Goal: Transaction & Acquisition: Purchase product/service

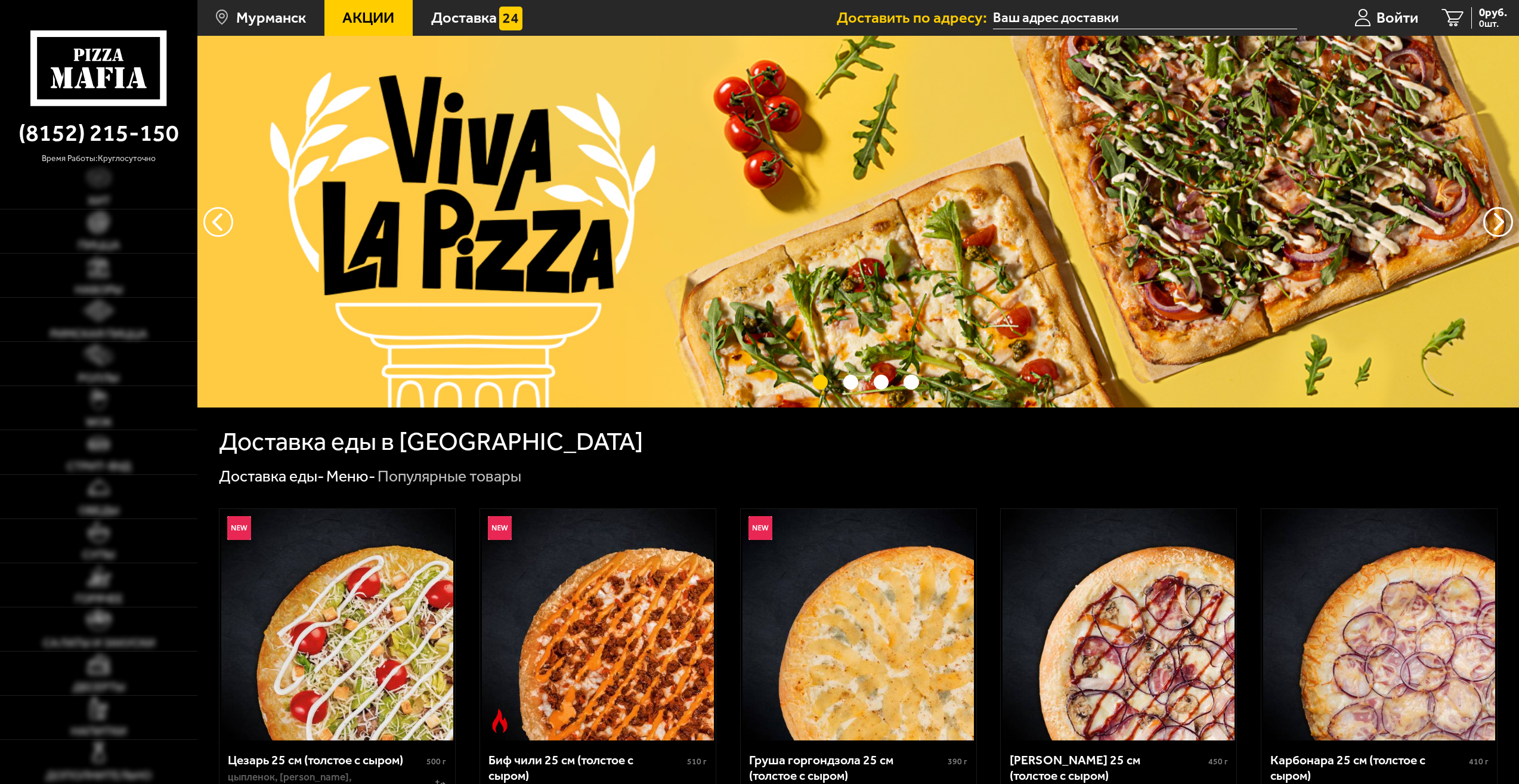
type input "[STREET_ADDRESS][PERSON_NAME]"
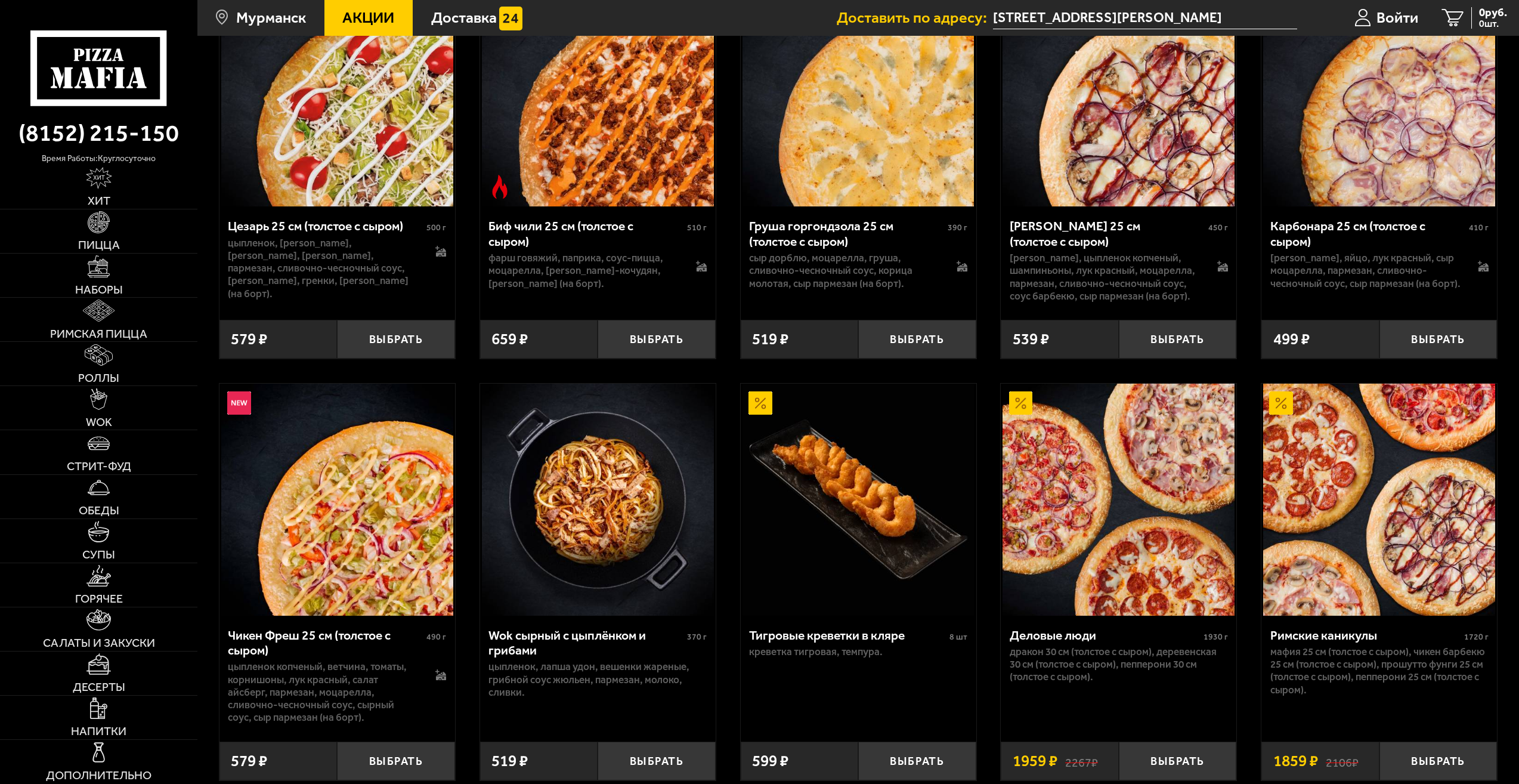
scroll to position [537, 0]
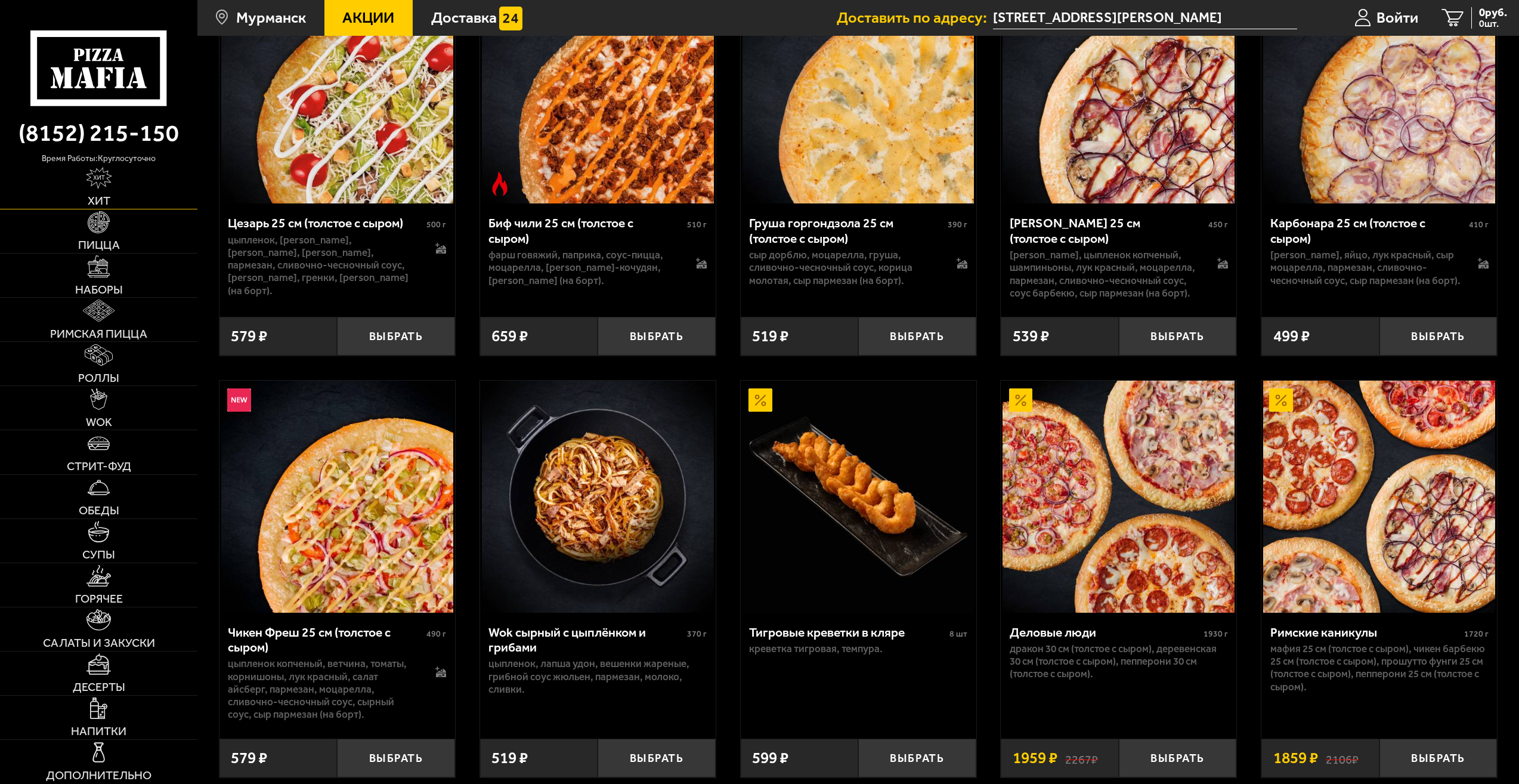
click at [98, 186] on img at bounding box center [99, 178] width 27 height 22
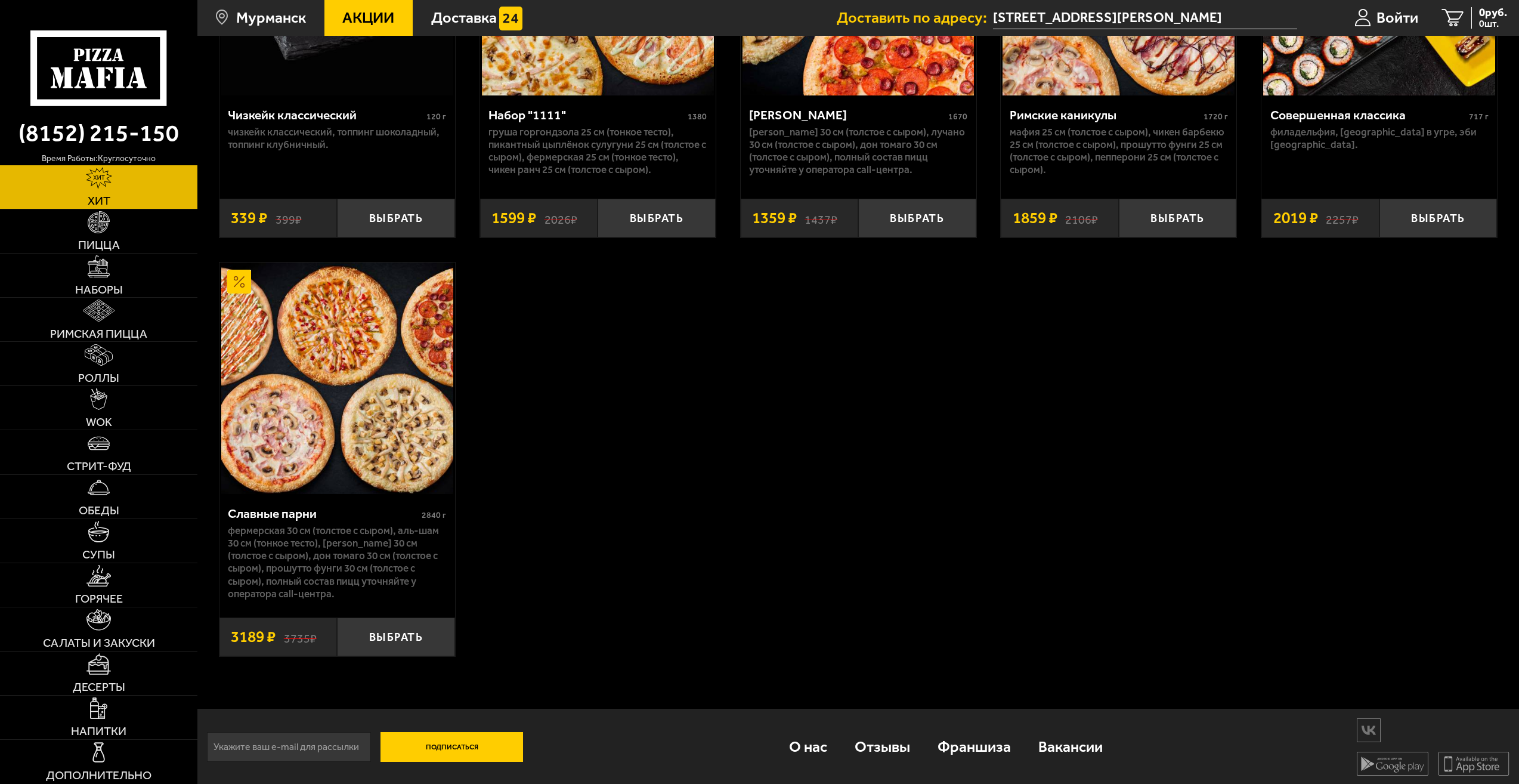
scroll to position [1111, 0]
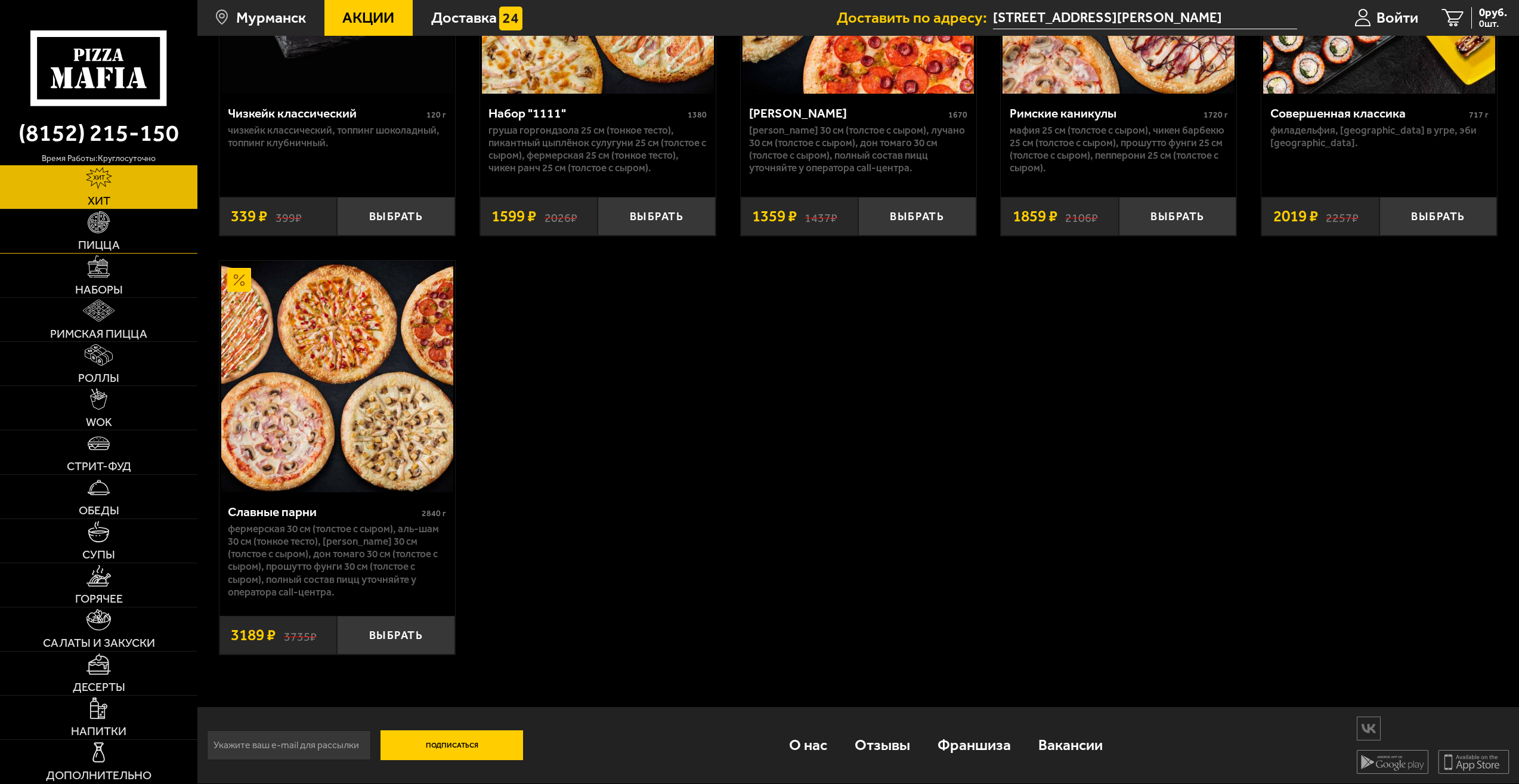
click at [119, 235] on link "Пицца" at bounding box center [98, 231] width 197 height 44
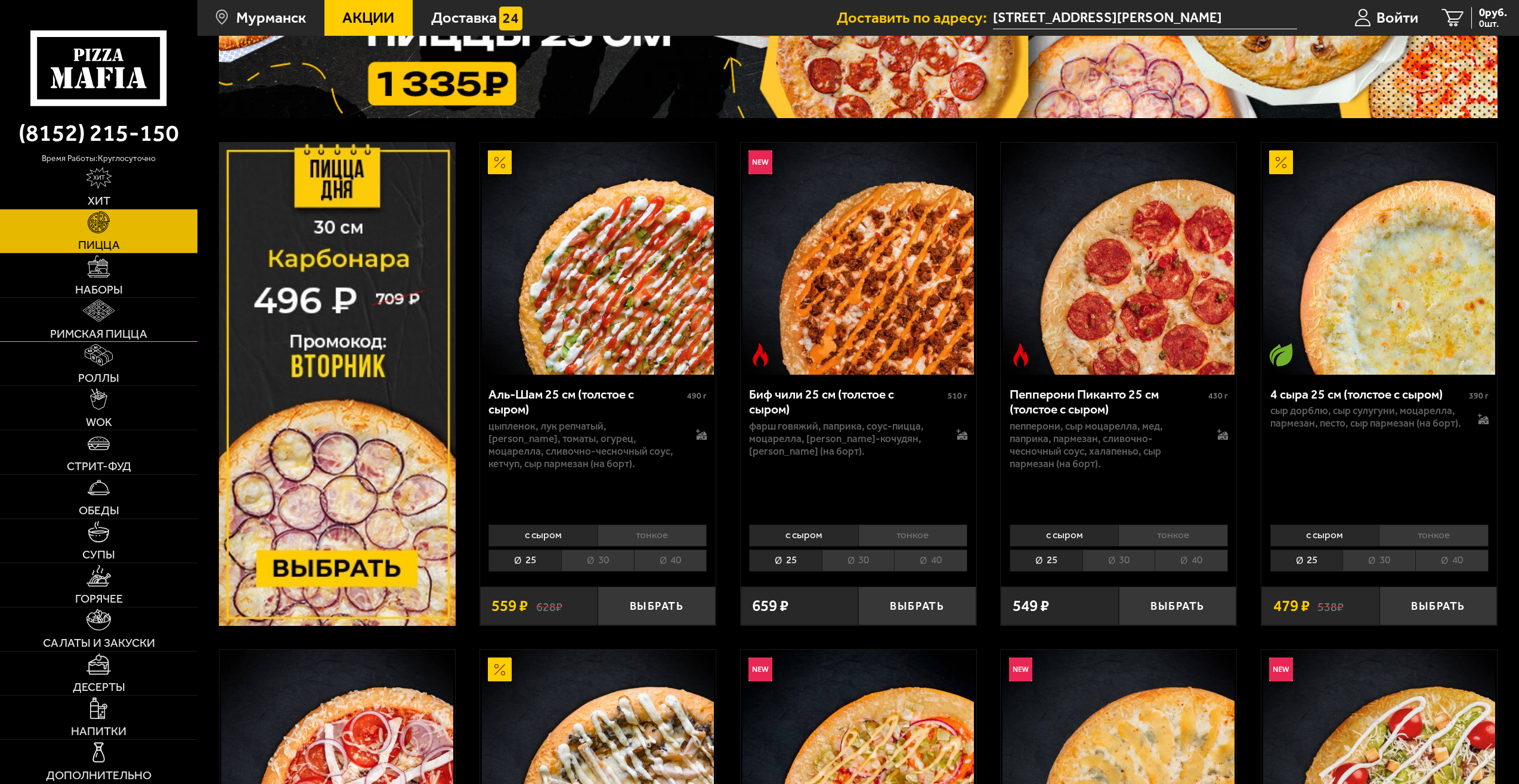
scroll to position [179, 0]
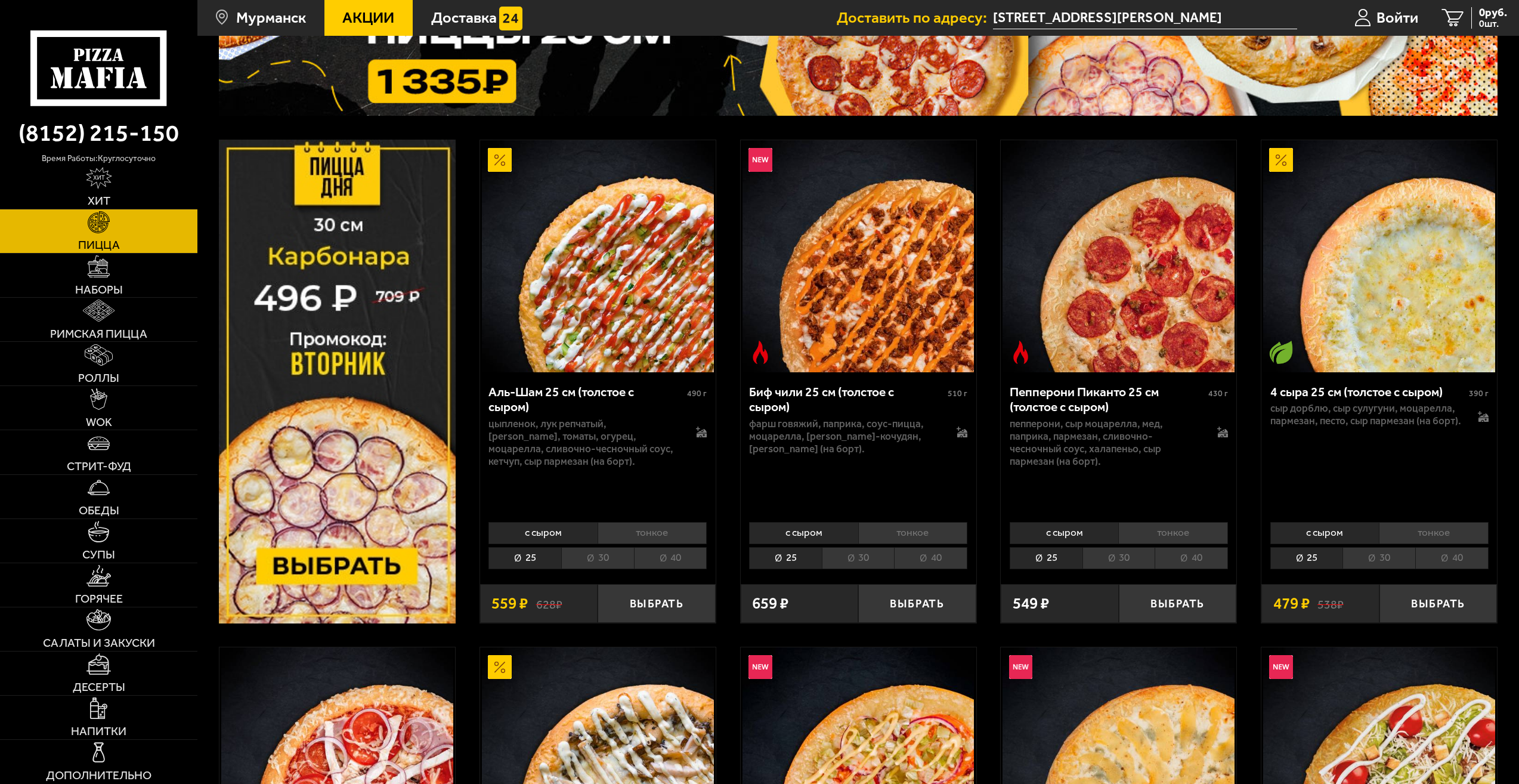
click at [354, 14] on span "Акции" at bounding box center [368, 17] width 51 height 15
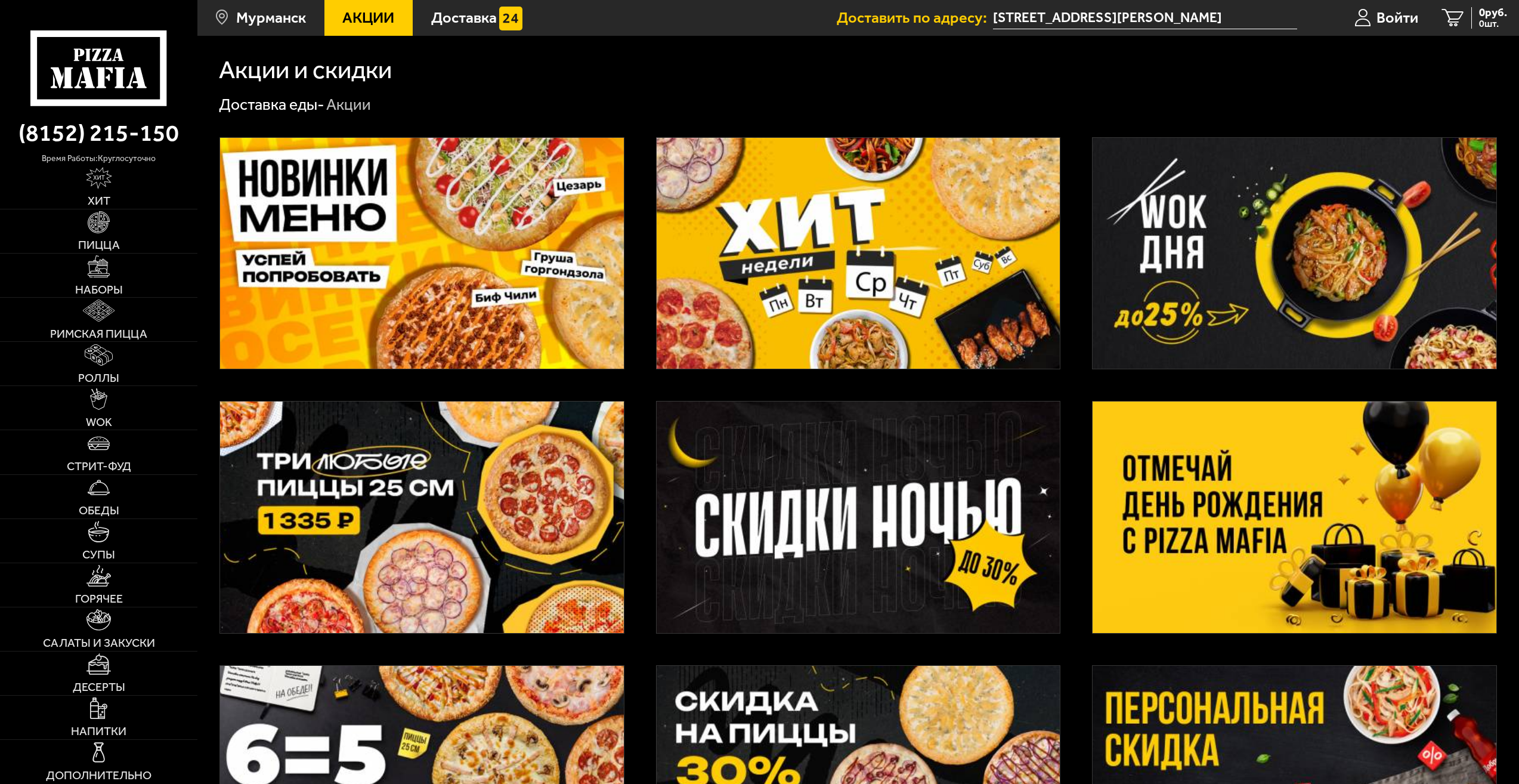
scroll to position [239, 0]
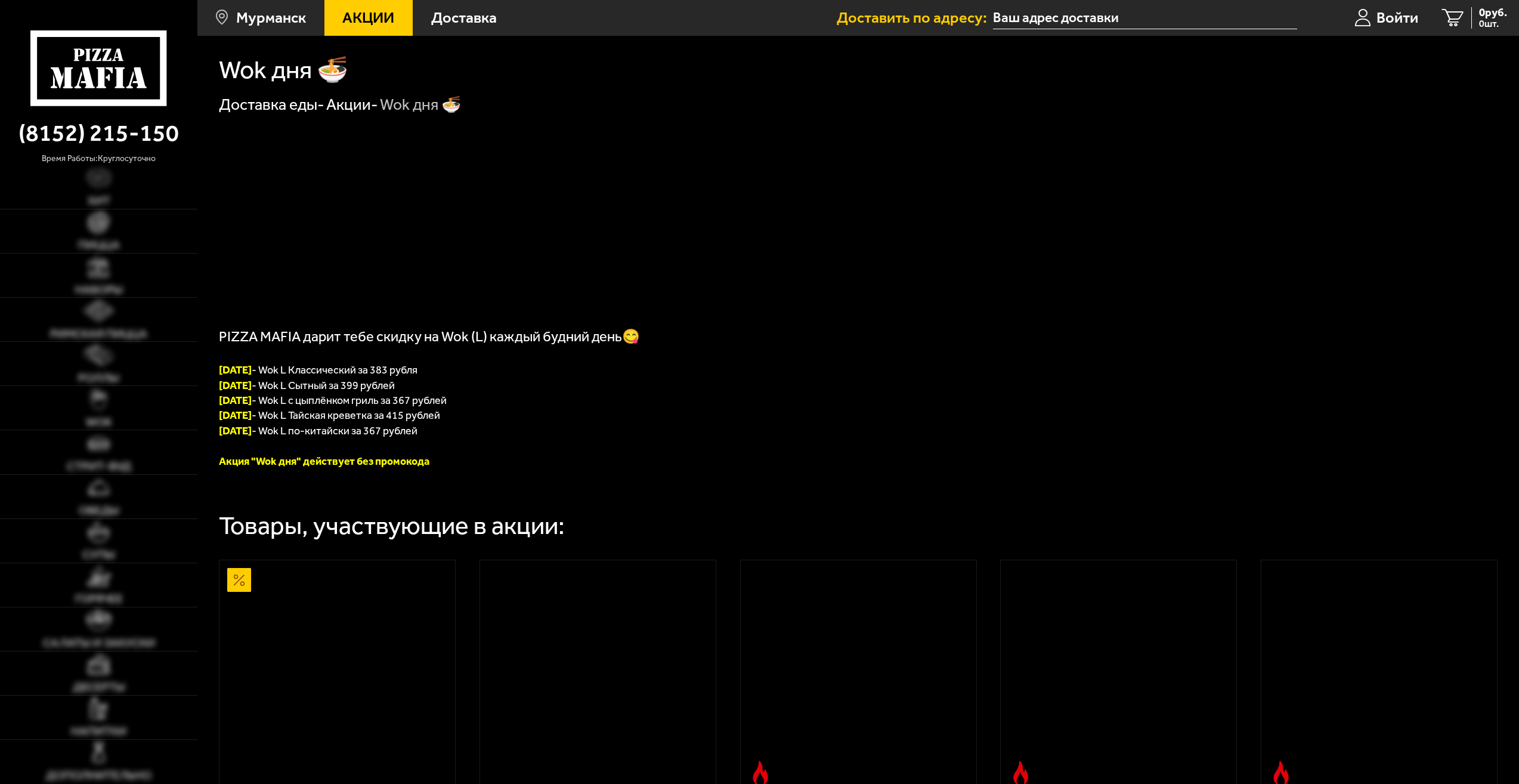
type input "[STREET_ADDRESS][PERSON_NAME]"
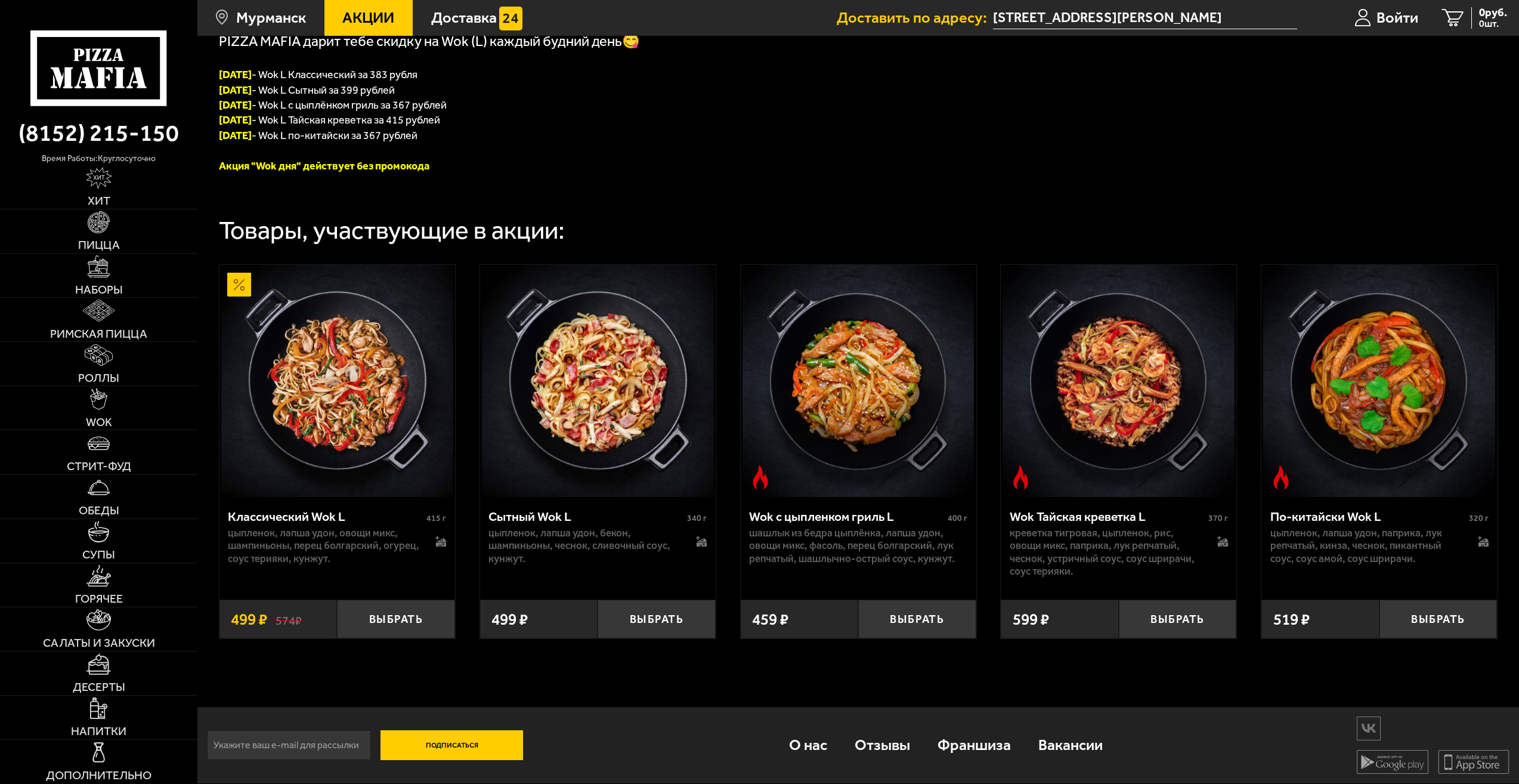
scroll to position [299, 0]
click at [656, 137] on p "ПЯТНИЦА - Wok L по-китайски за 367 рублей" at bounding box center [524, 134] width 611 height 15
click at [725, 122] on p "ЧЕТВЕРГ - Wok L Тайская креветка за 415 рублей" at bounding box center [524, 119] width 611 height 15
drag, startPoint x: 248, startPoint y: 88, endPoint x: 419, endPoint y: 91, distance: 171.0
click at [419, 91] on p "ВТОРНИК - Wok L Сытный за 39 9 рублей" at bounding box center [524, 89] width 611 height 15
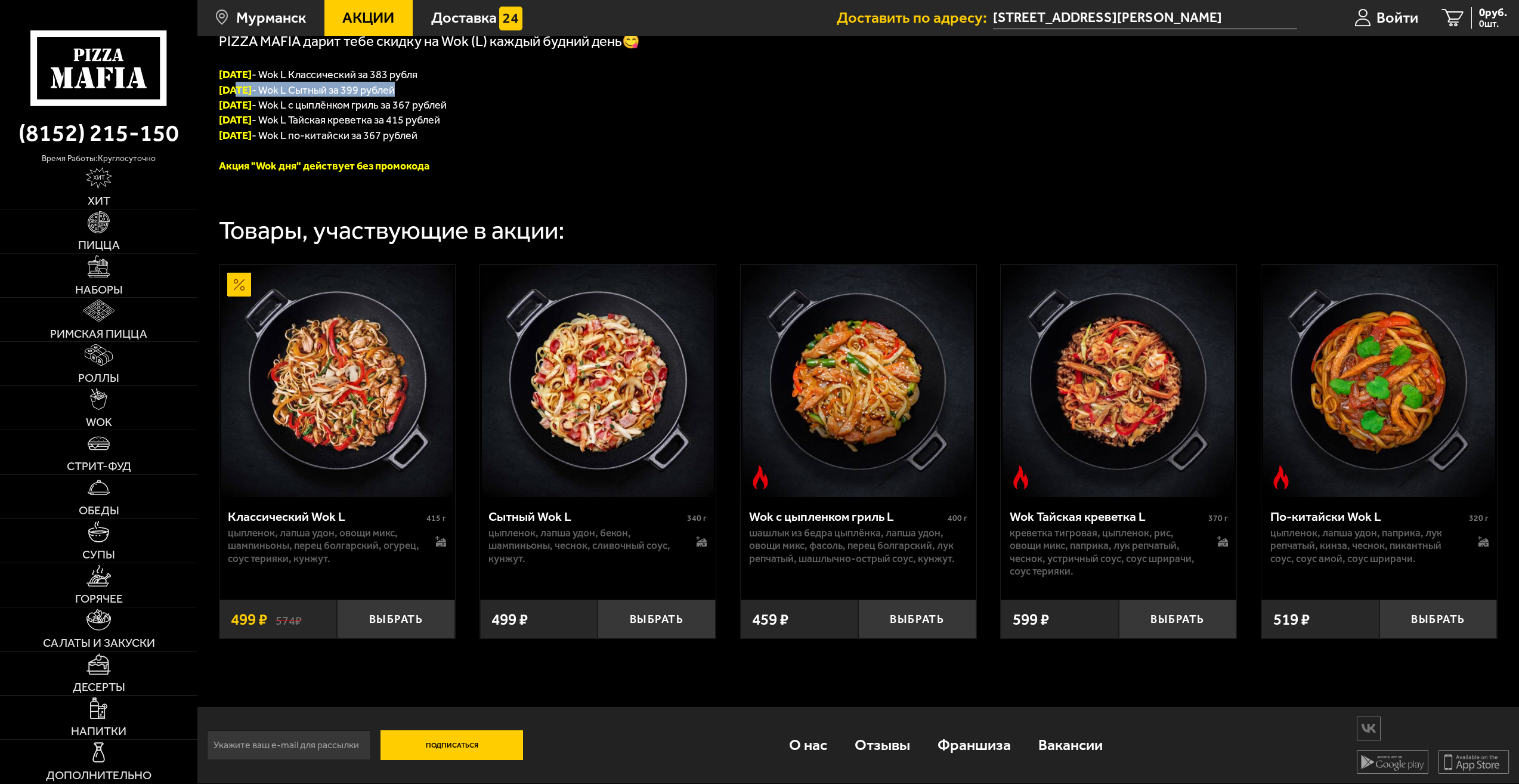
drag, startPoint x: 419, startPoint y: 91, endPoint x: 395, endPoint y: 91, distance: 24.0
click at [395, 91] on span "9 рублей" at bounding box center [373, 89] width 43 height 13
click at [142, 409] on link "WOK" at bounding box center [98, 408] width 197 height 44
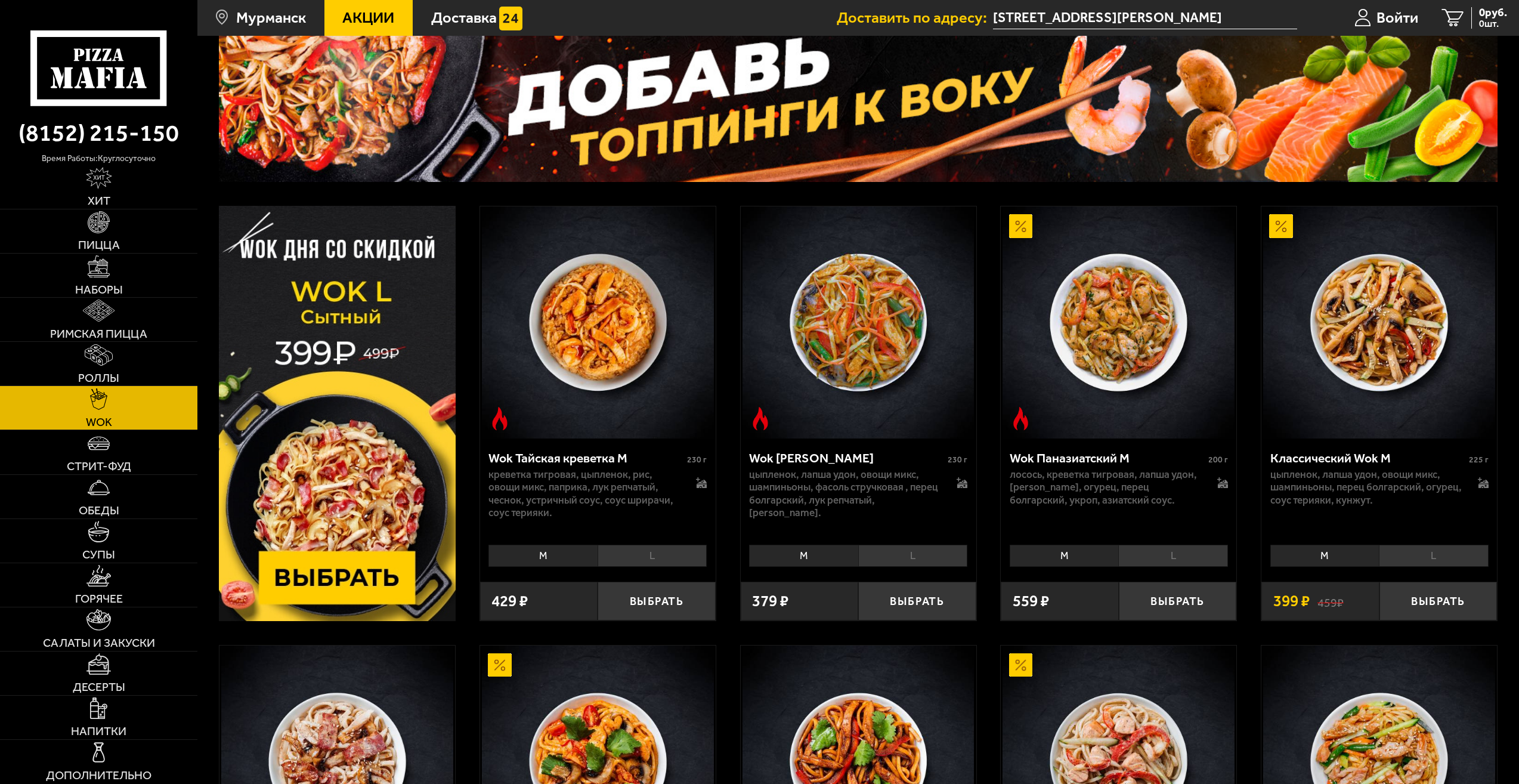
scroll to position [119, 0]
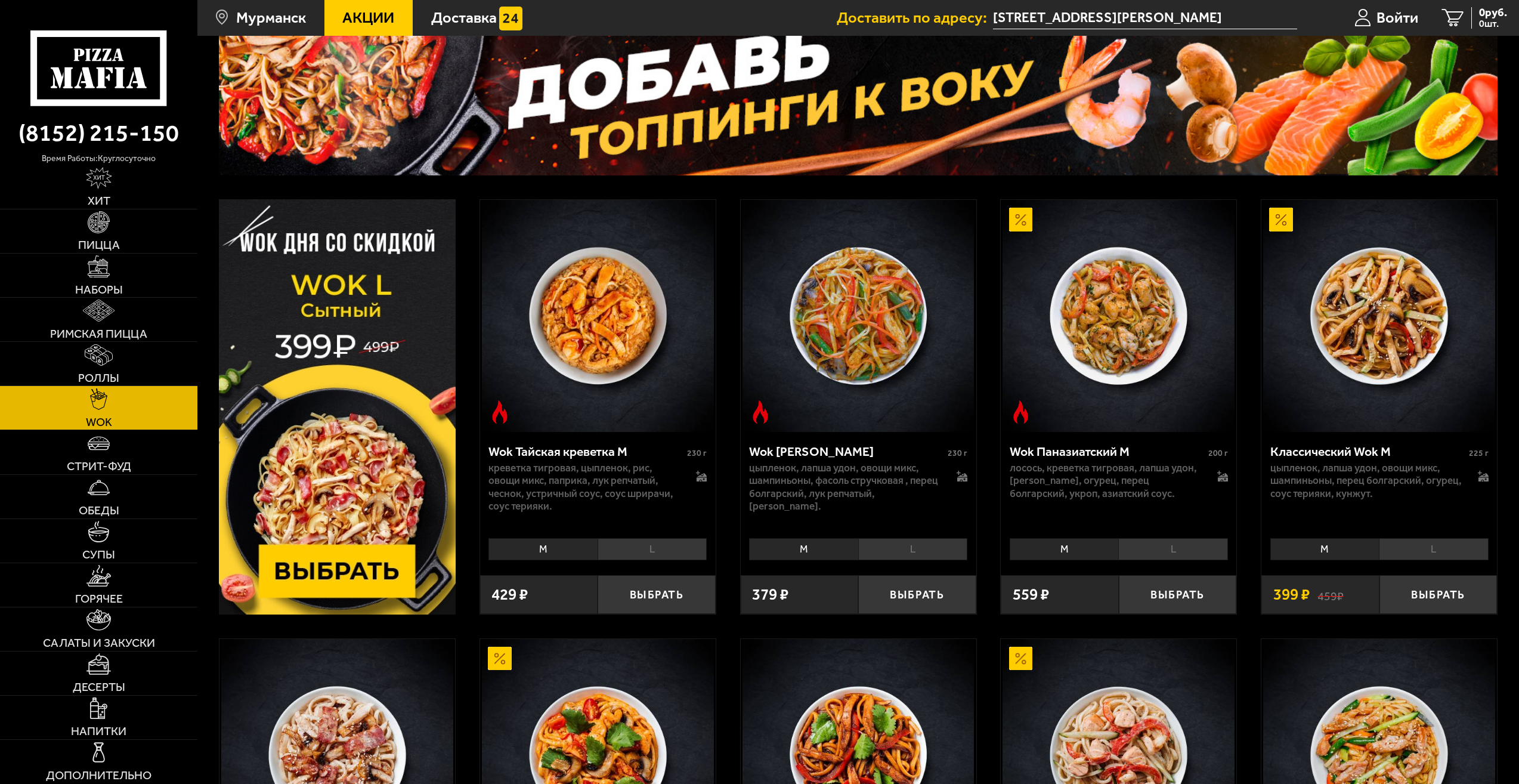
click at [654, 545] on li "L" at bounding box center [653, 548] width 109 height 22
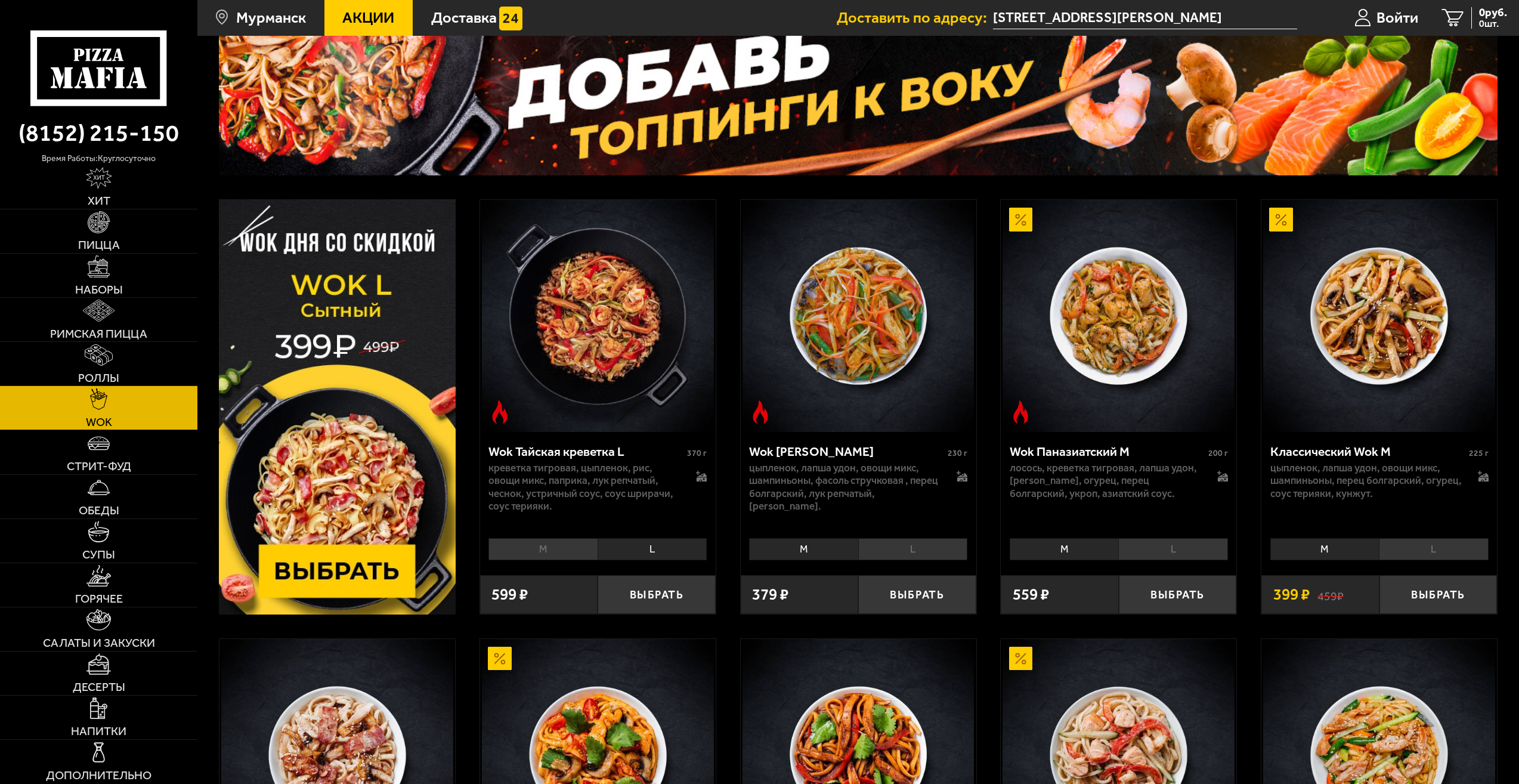
click at [916, 543] on li "L" at bounding box center [913, 548] width 109 height 22
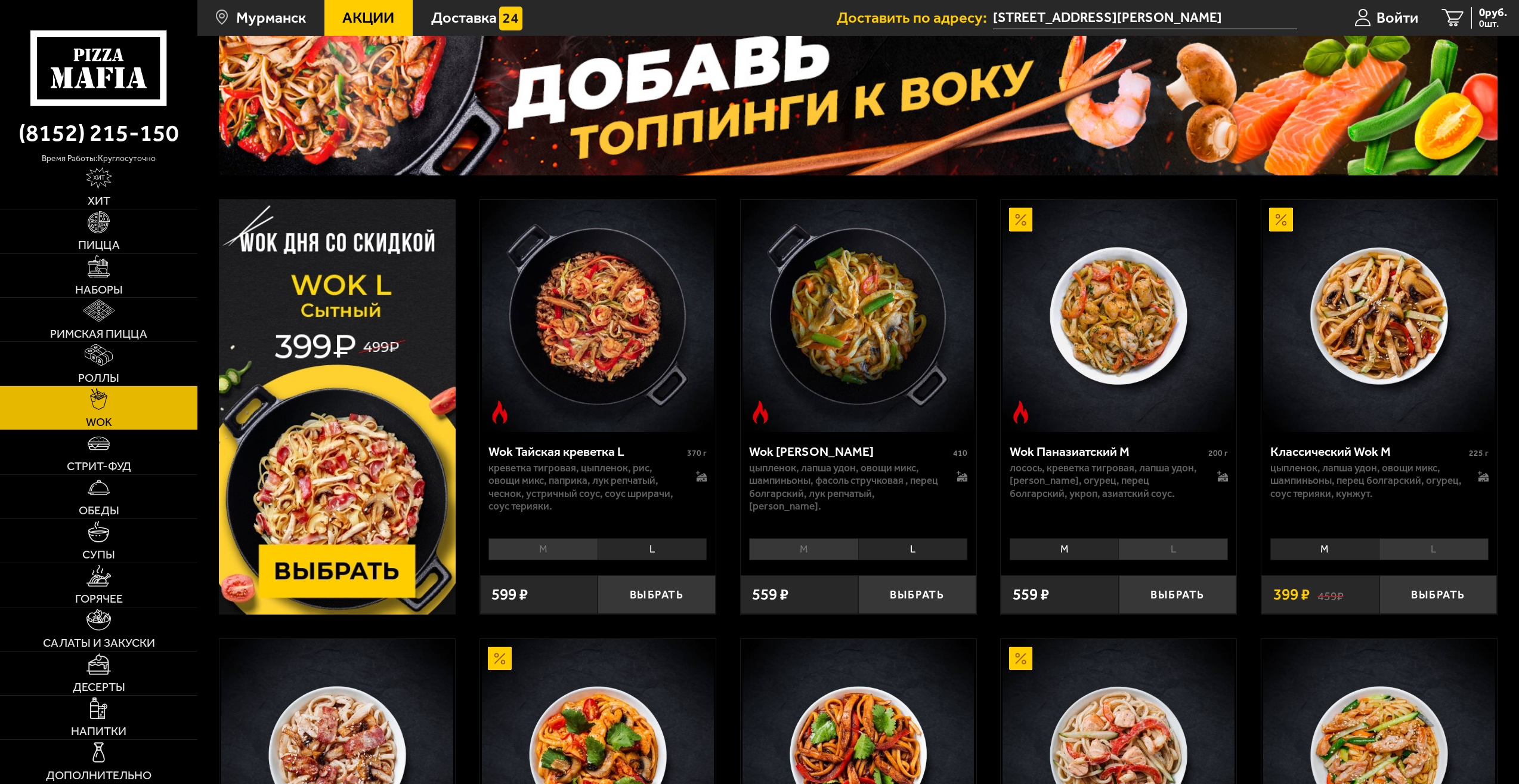
click at [1174, 539] on li "L" at bounding box center [1173, 548] width 109 height 22
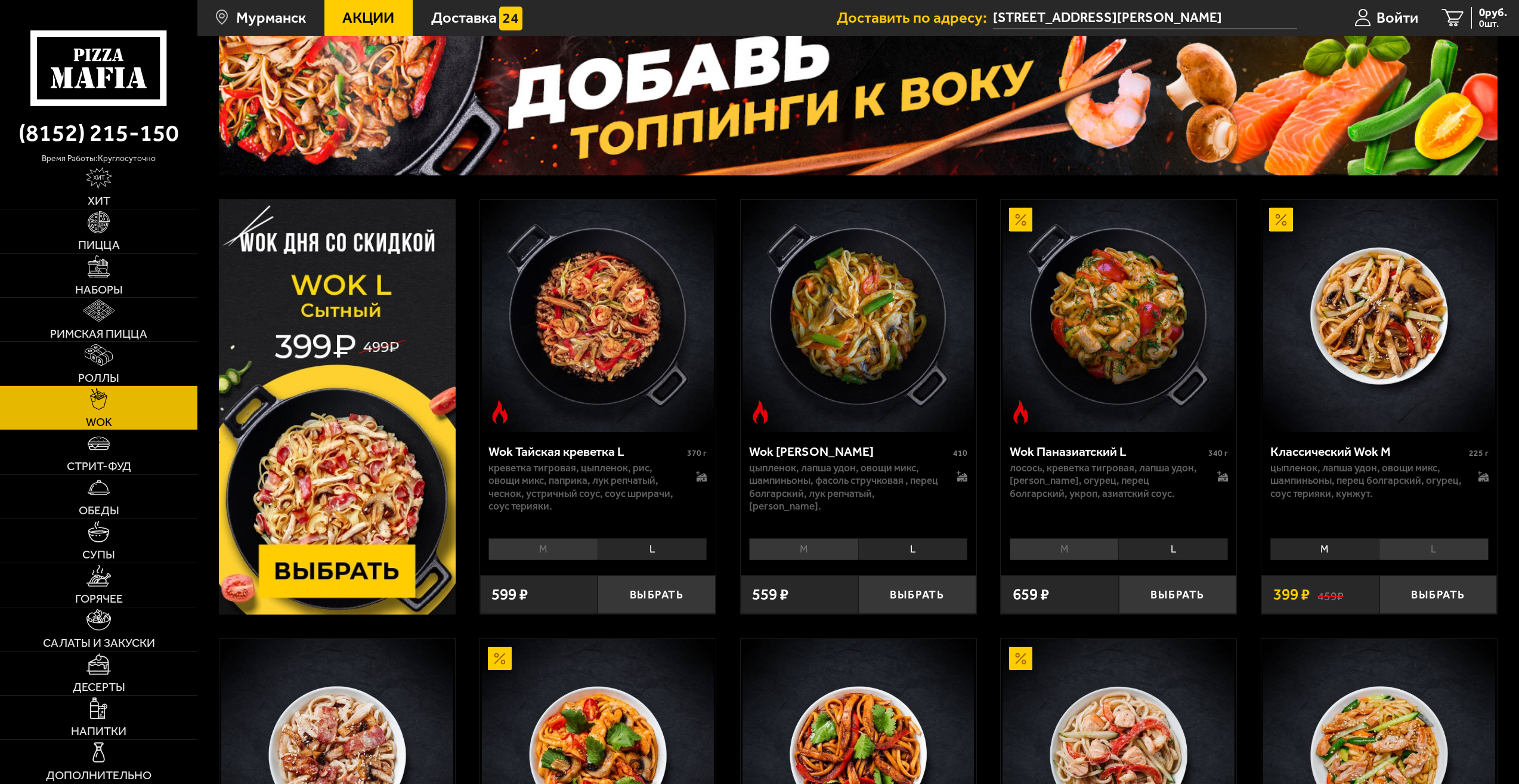
click at [1464, 551] on li "L" at bounding box center [1434, 548] width 109 height 22
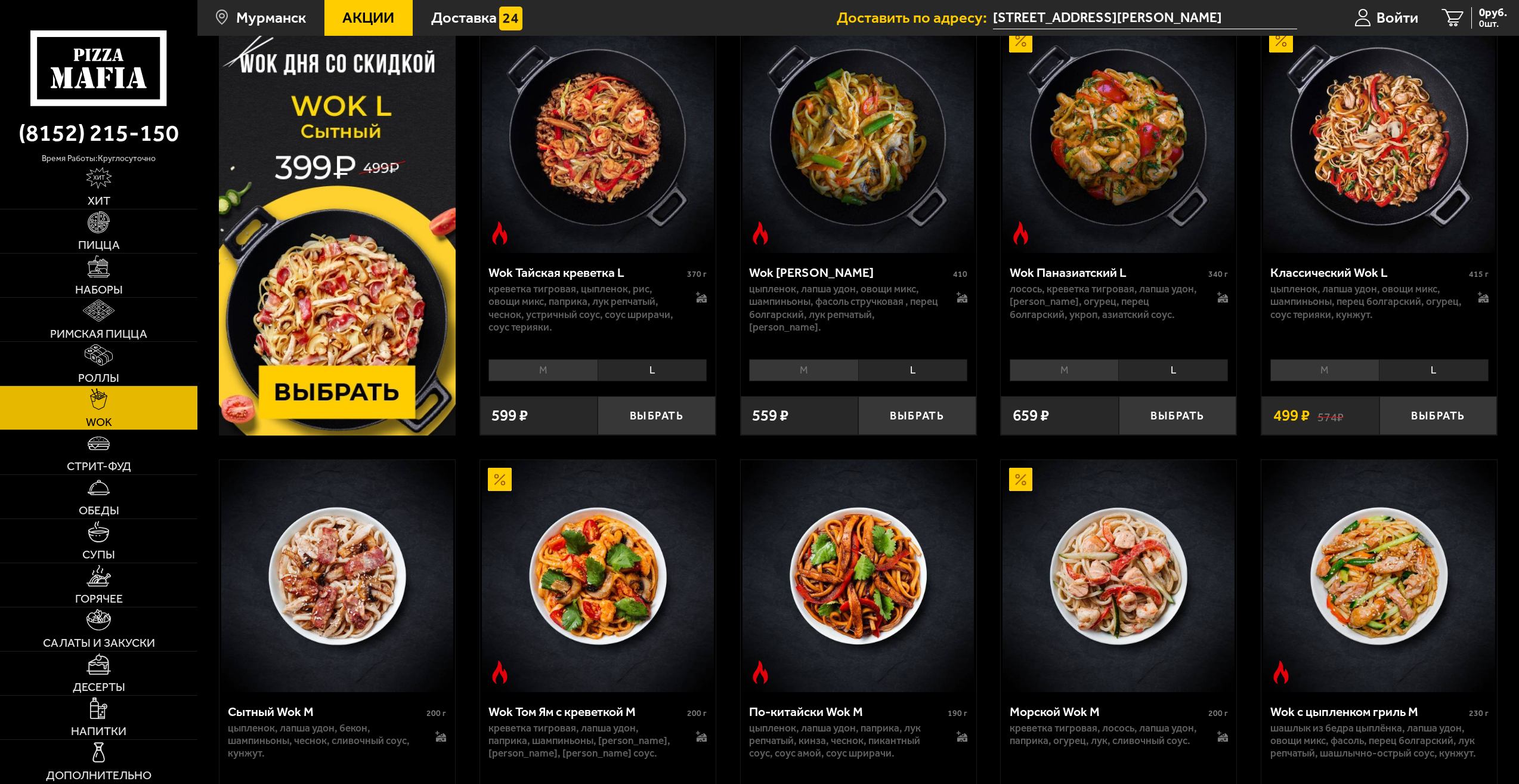
scroll to position [357, 0]
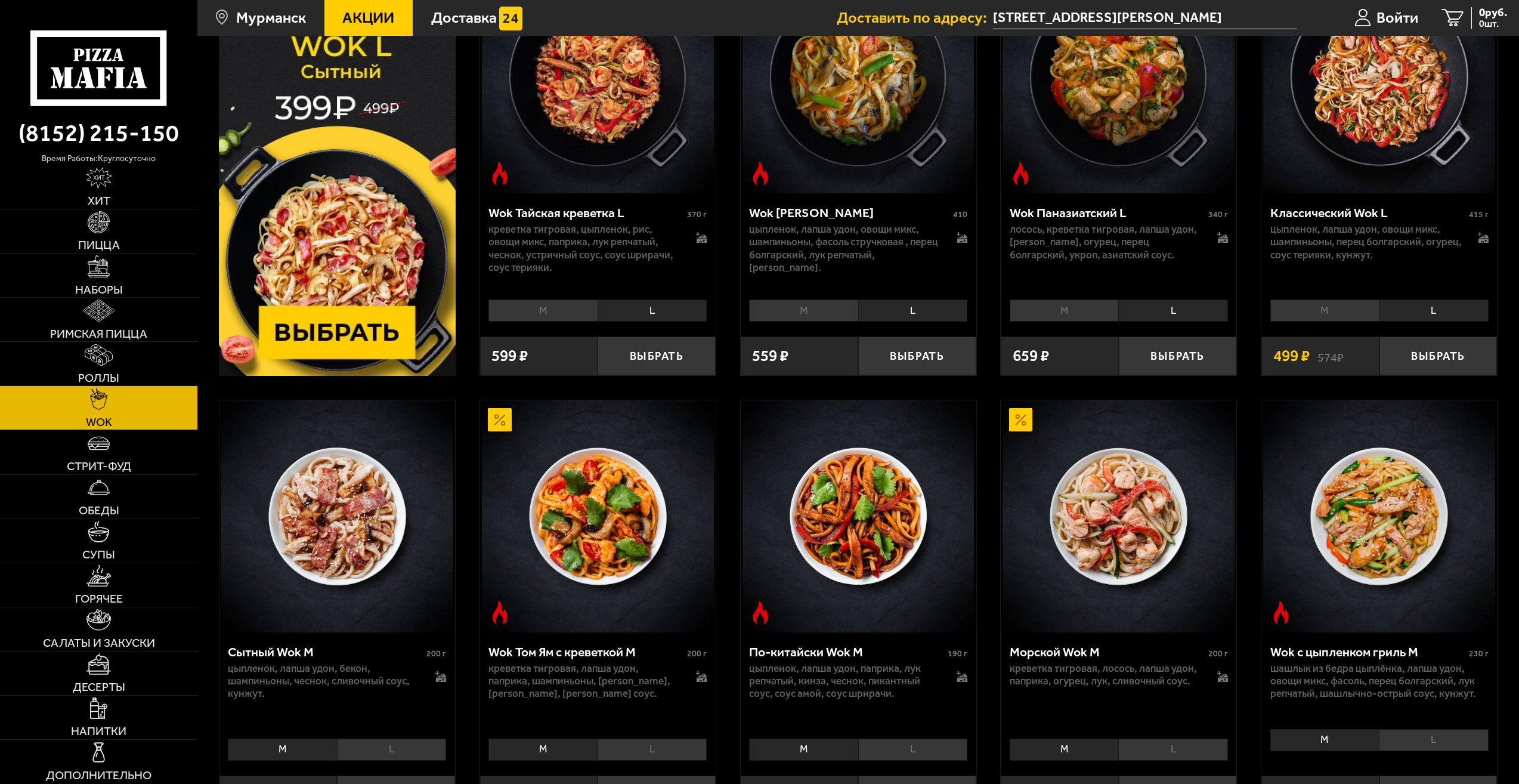
click at [412, 746] on li "L" at bounding box center [391, 749] width 109 height 22
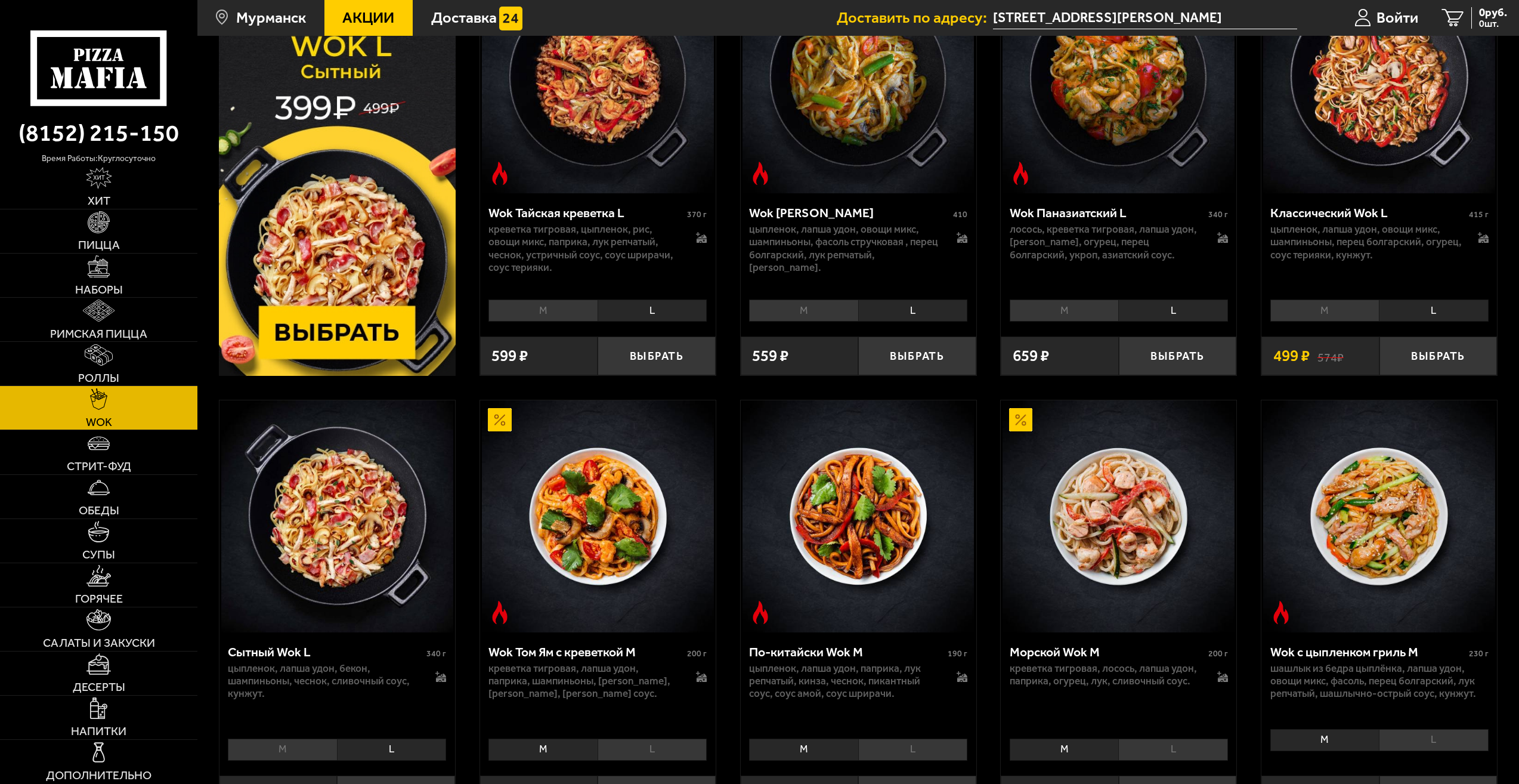
click at [633, 744] on li "L" at bounding box center [653, 749] width 109 height 22
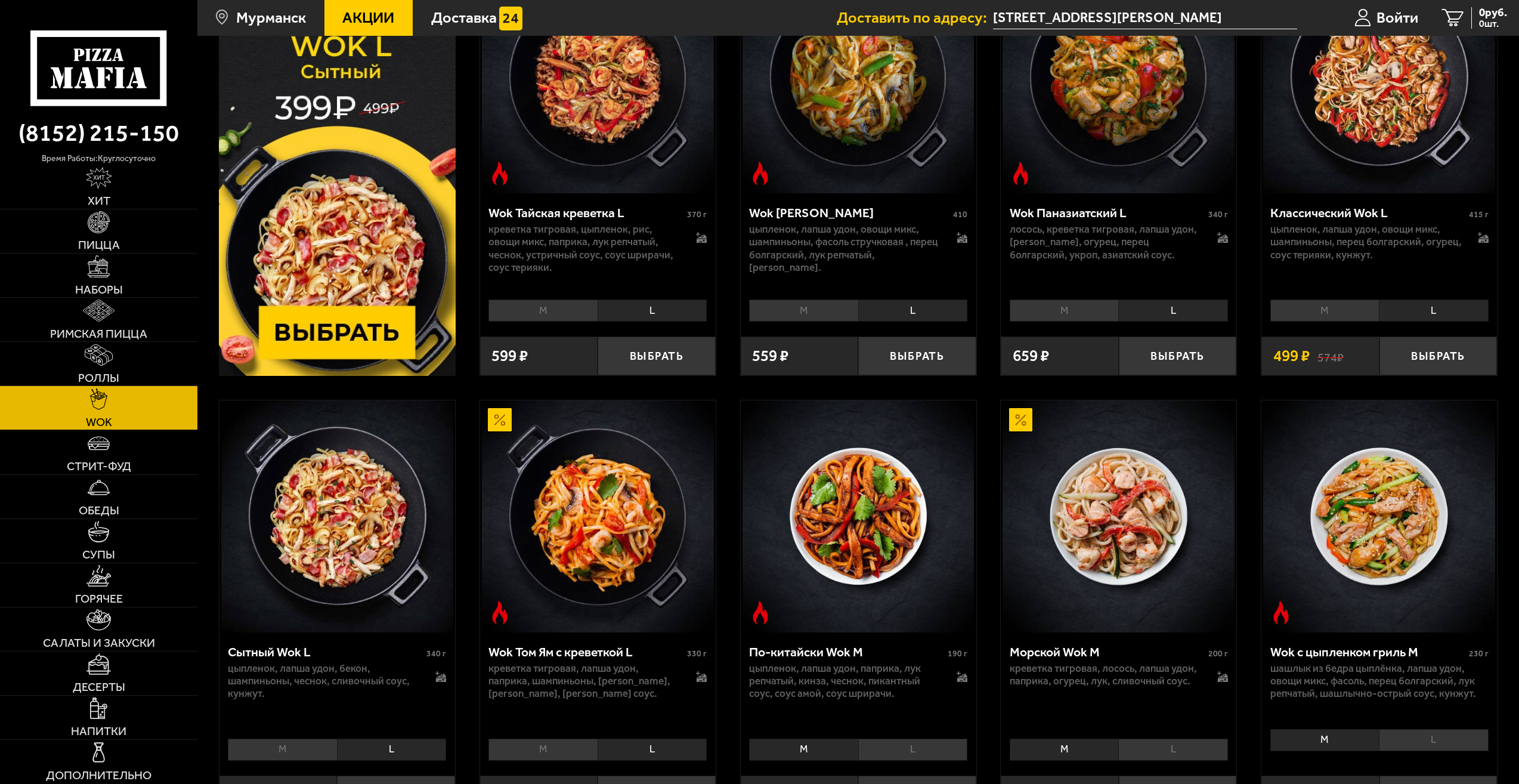
click at [913, 743] on li "L" at bounding box center [913, 749] width 109 height 22
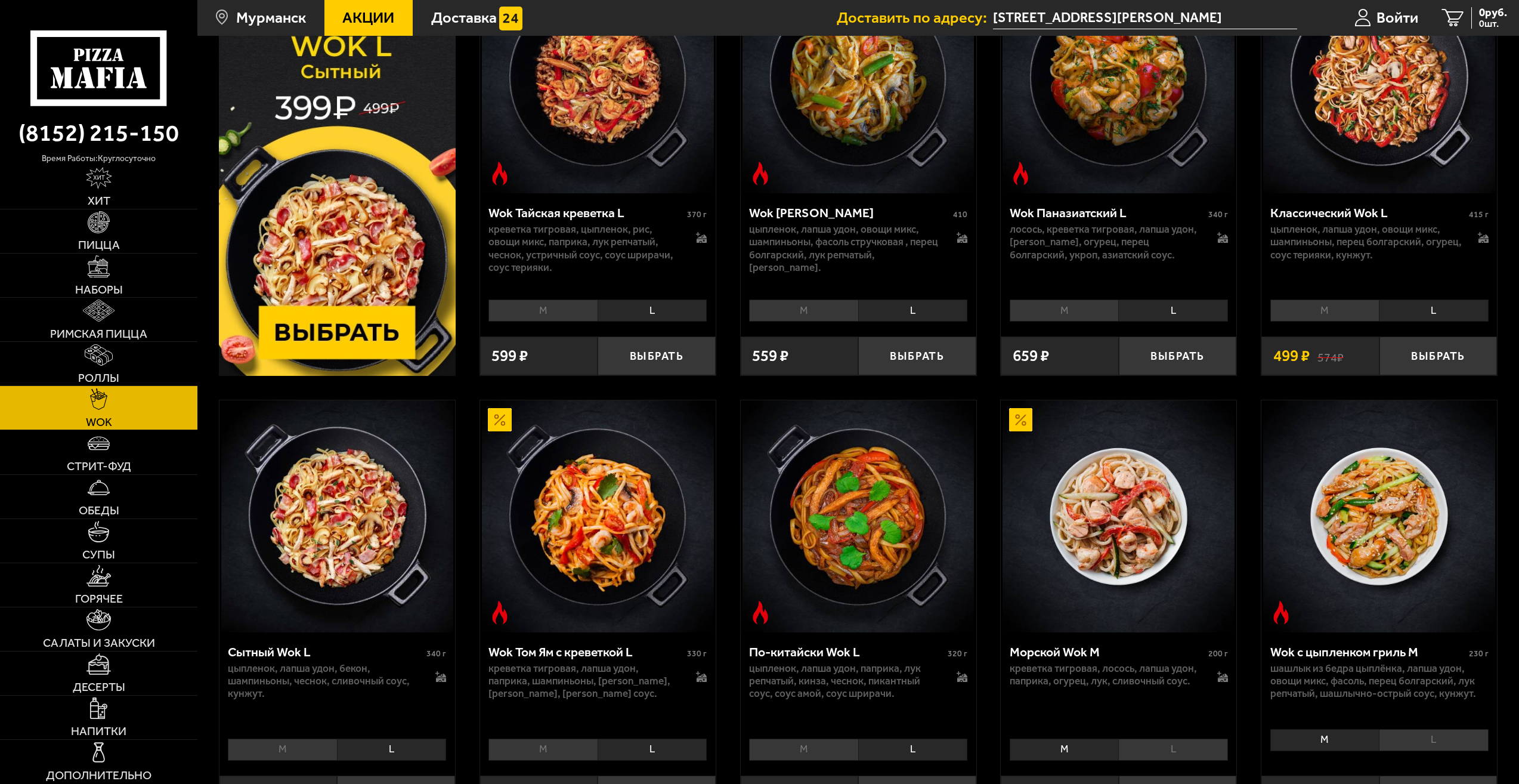
click at [1213, 741] on li "L" at bounding box center [1173, 749] width 109 height 22
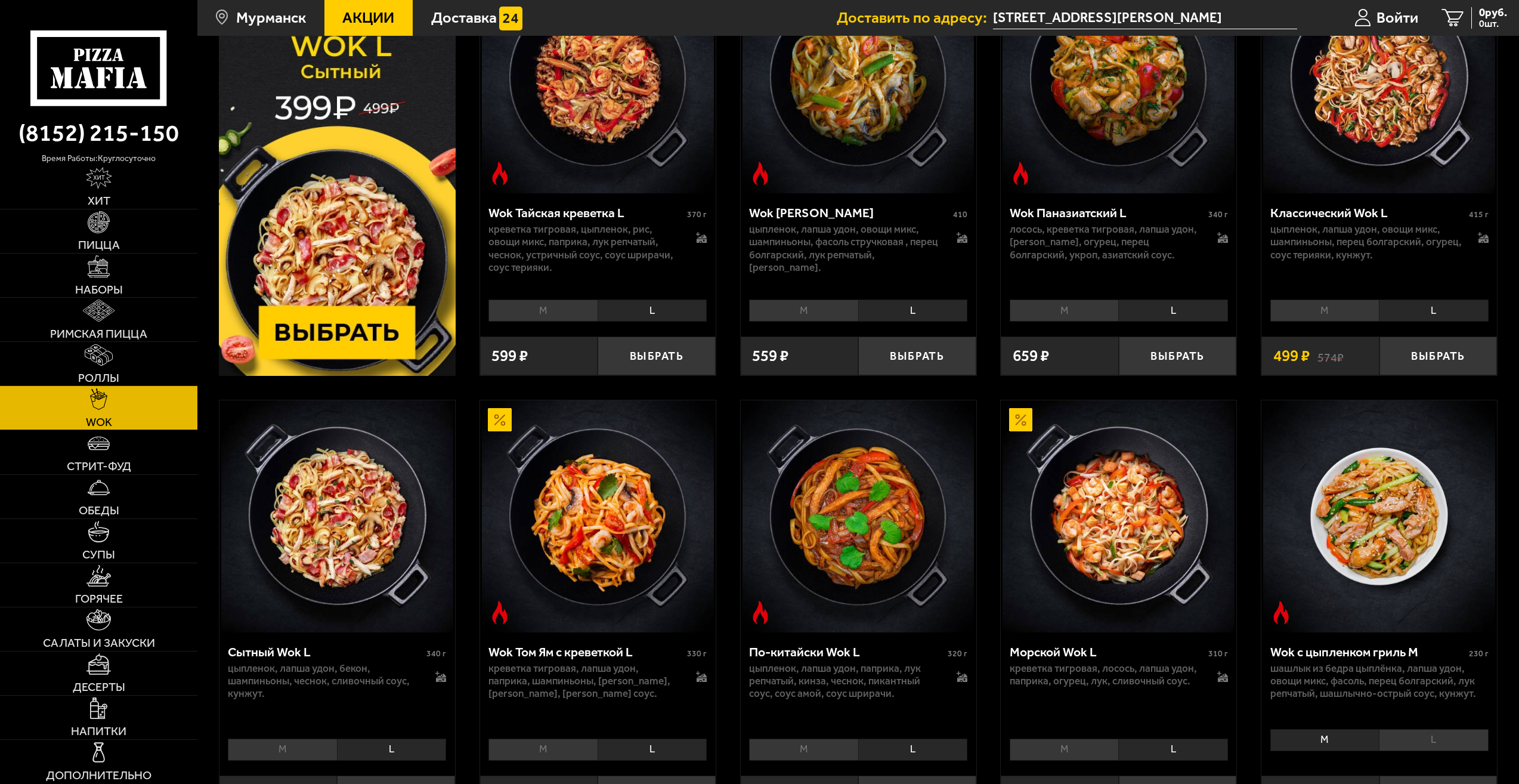
click at [1458, 744] on li "L" at bounding box center [1434, 739] width 109 height 22
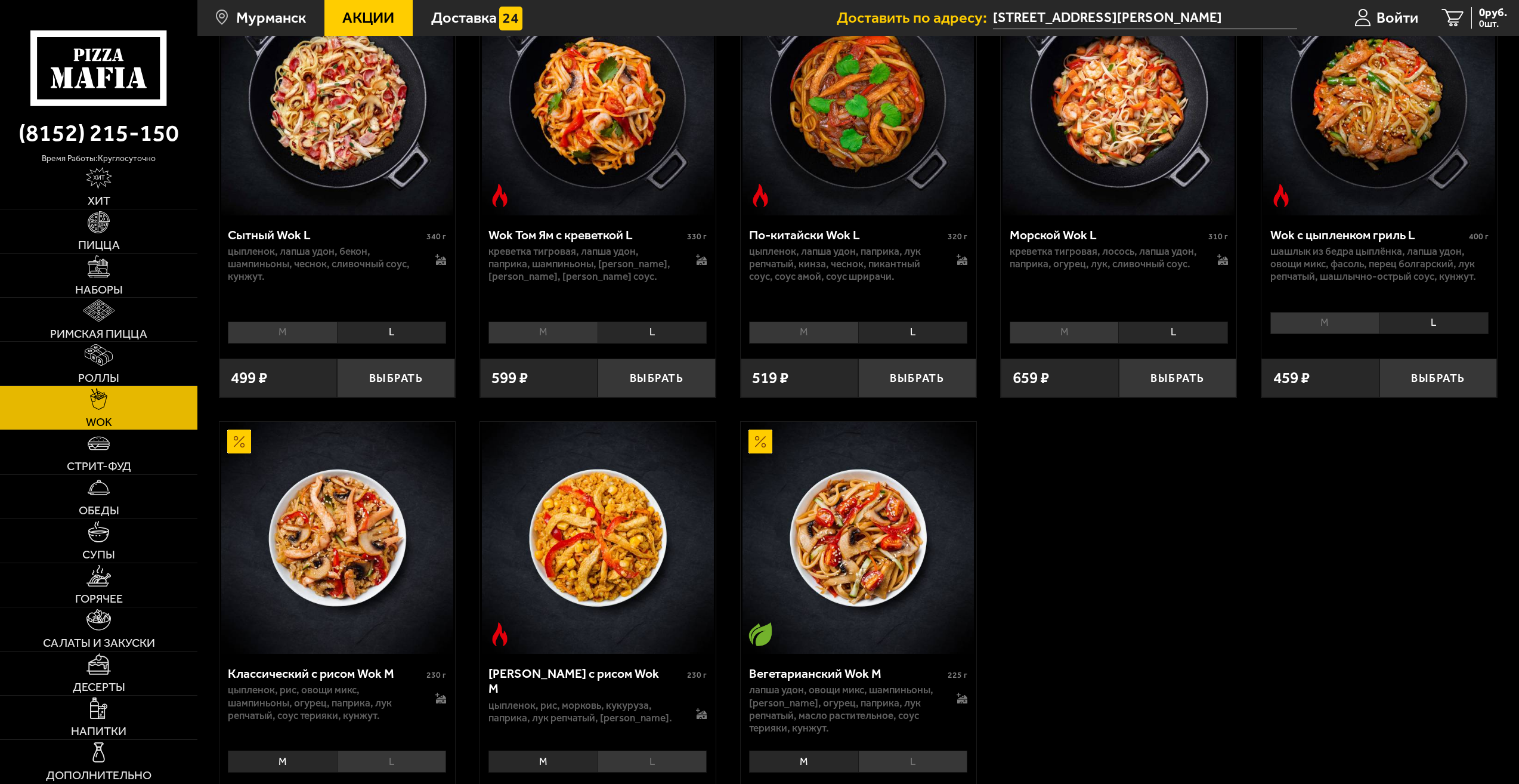
scroll to position [775, 0]
click at [399, 767] on li "L" at bounding box center [391, 760] width 109 height 22
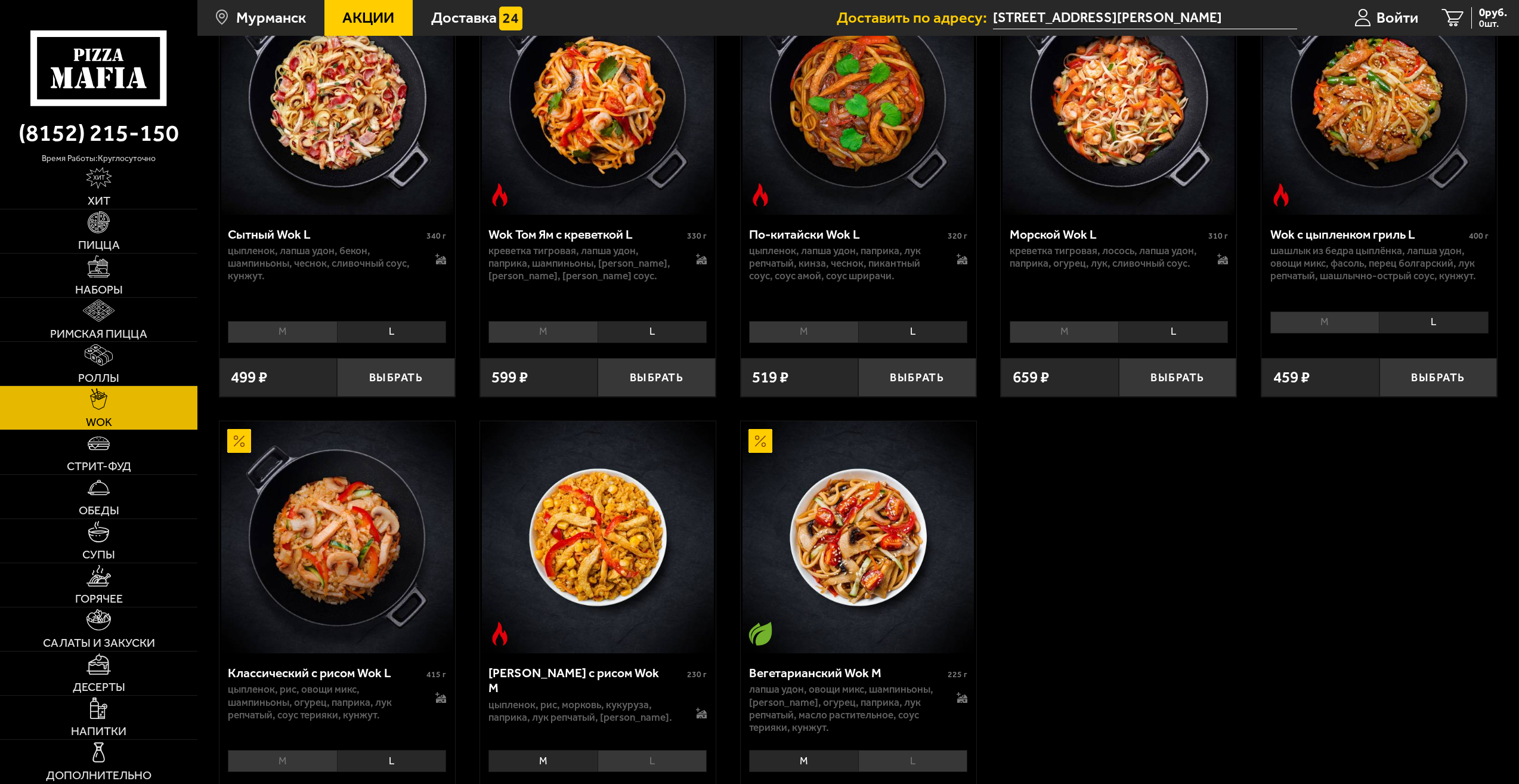
click at [633, 760] on li "L" at bounding box center [653, 760] width 109 height 22
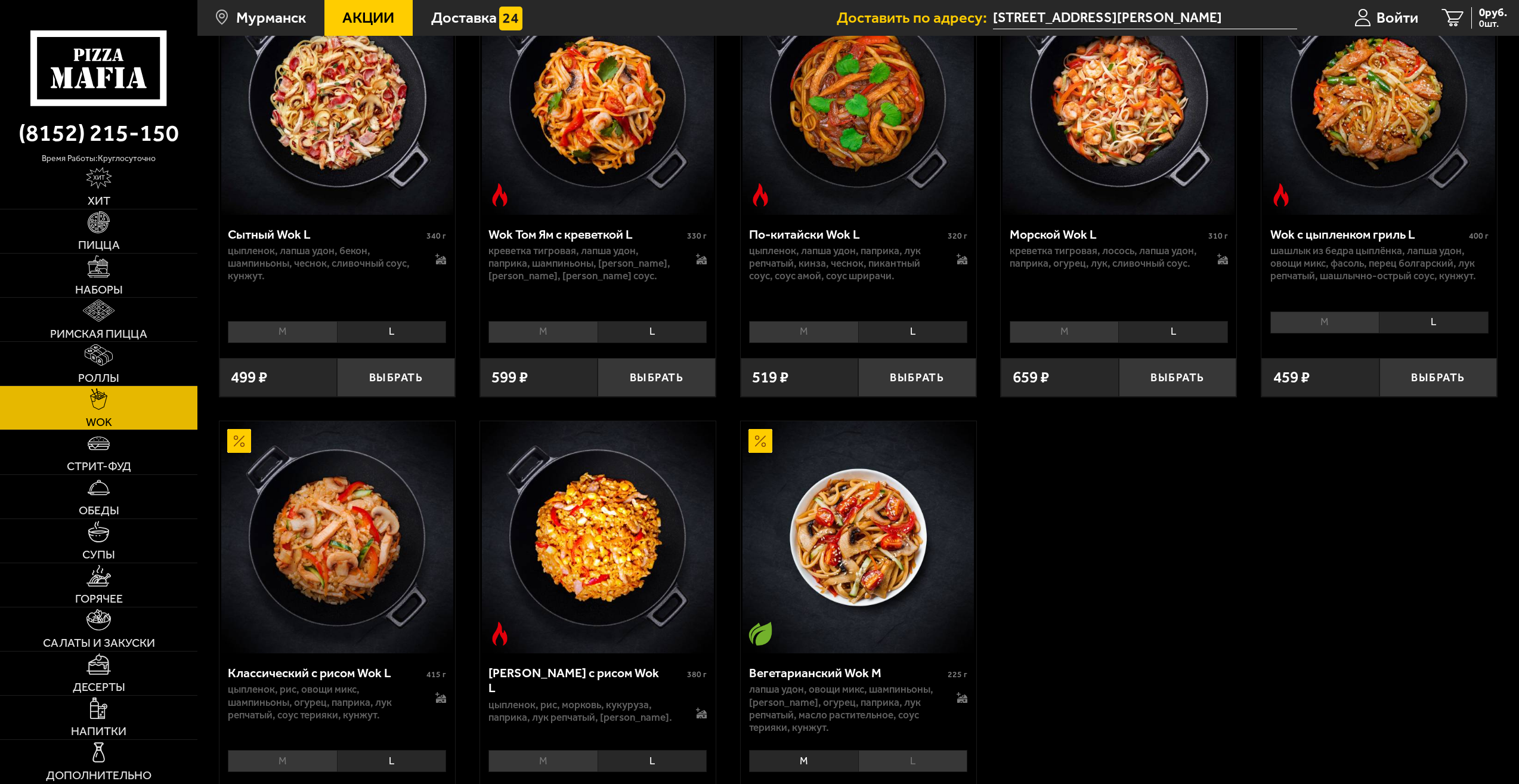
click at [893, 760] on li "L" at bounding box center [913, 760] width 109 height 22
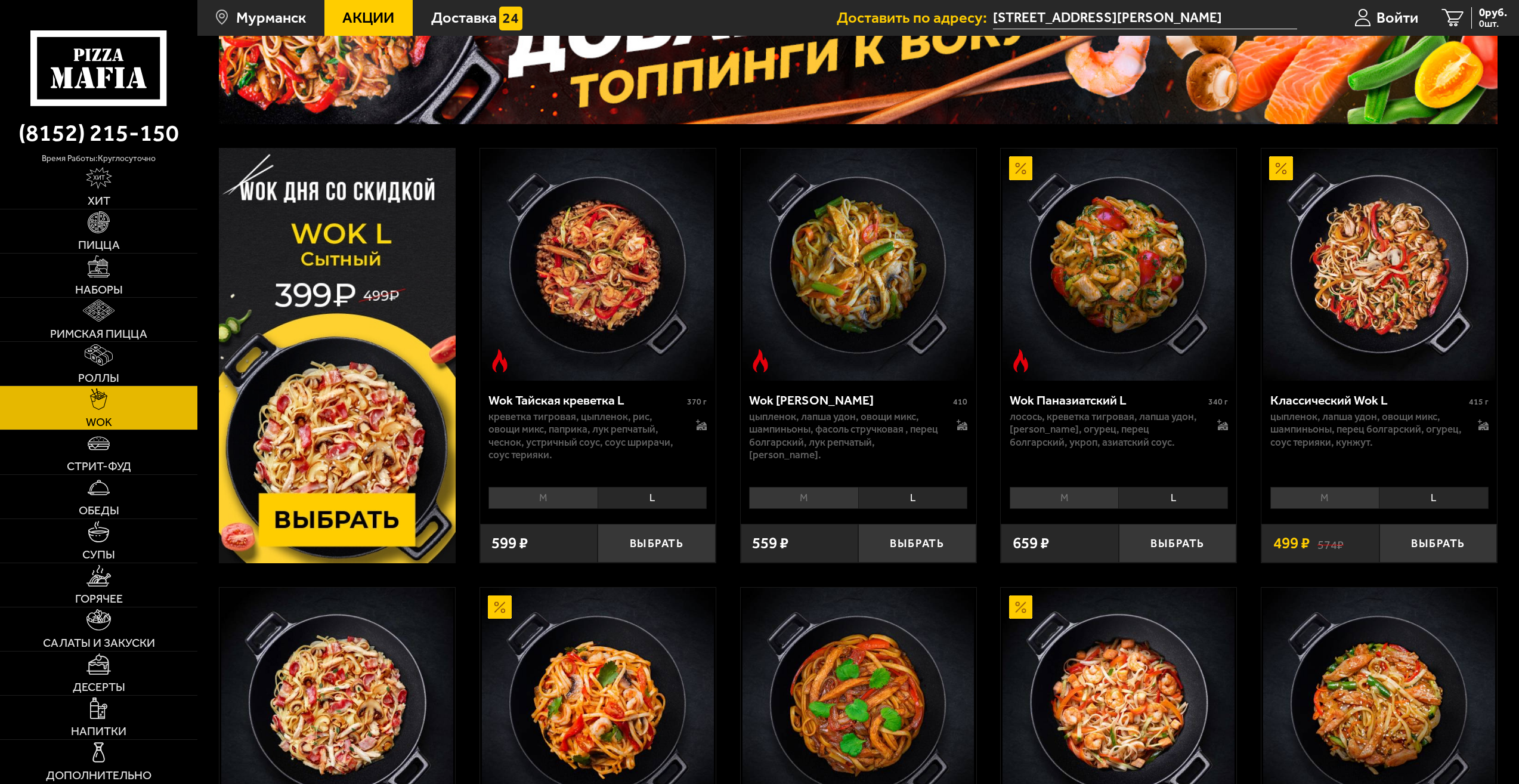
scroll to position [145, 0]
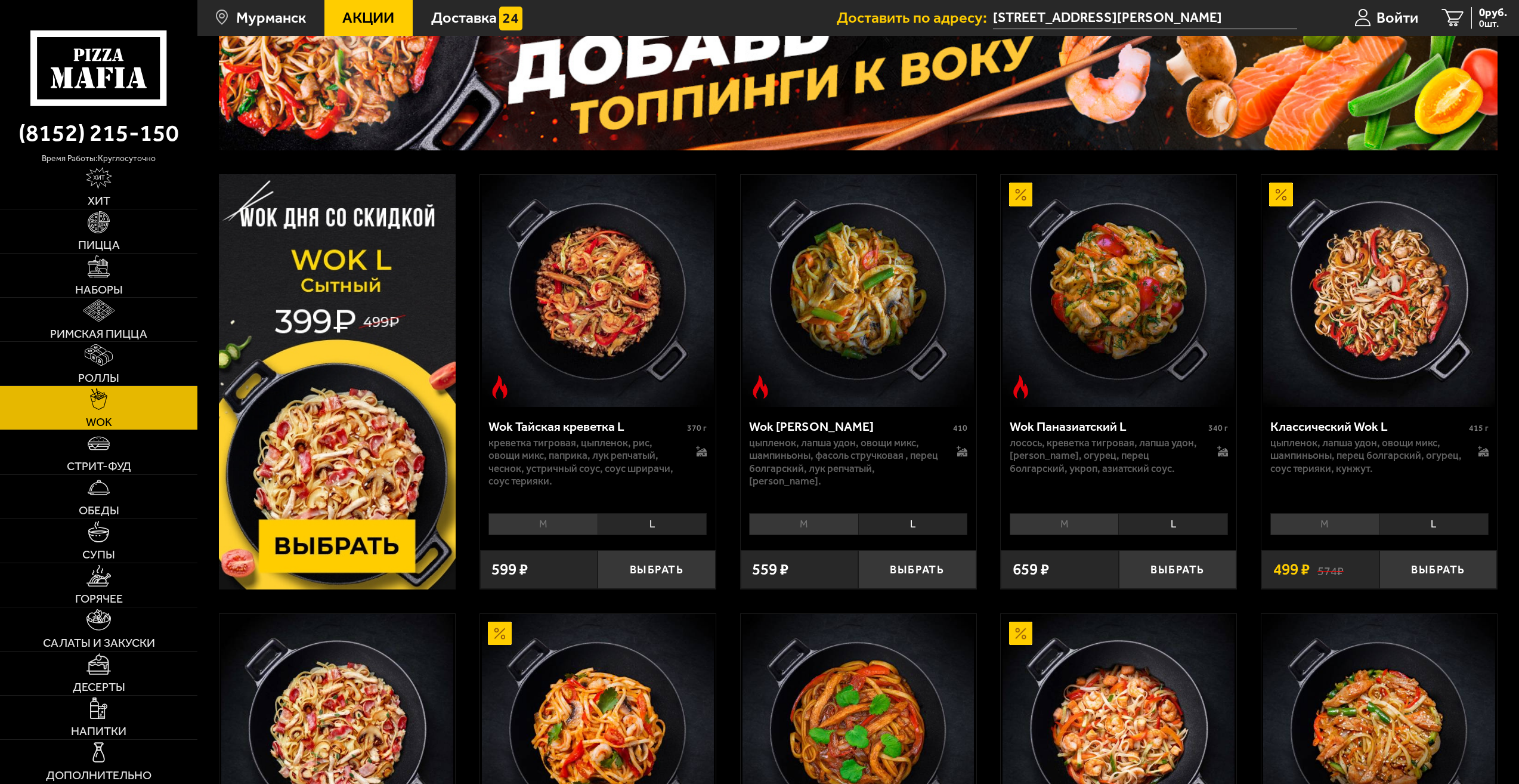
click at [1287, 188] on img at bounding box center [1281, 194] width 24 height 24
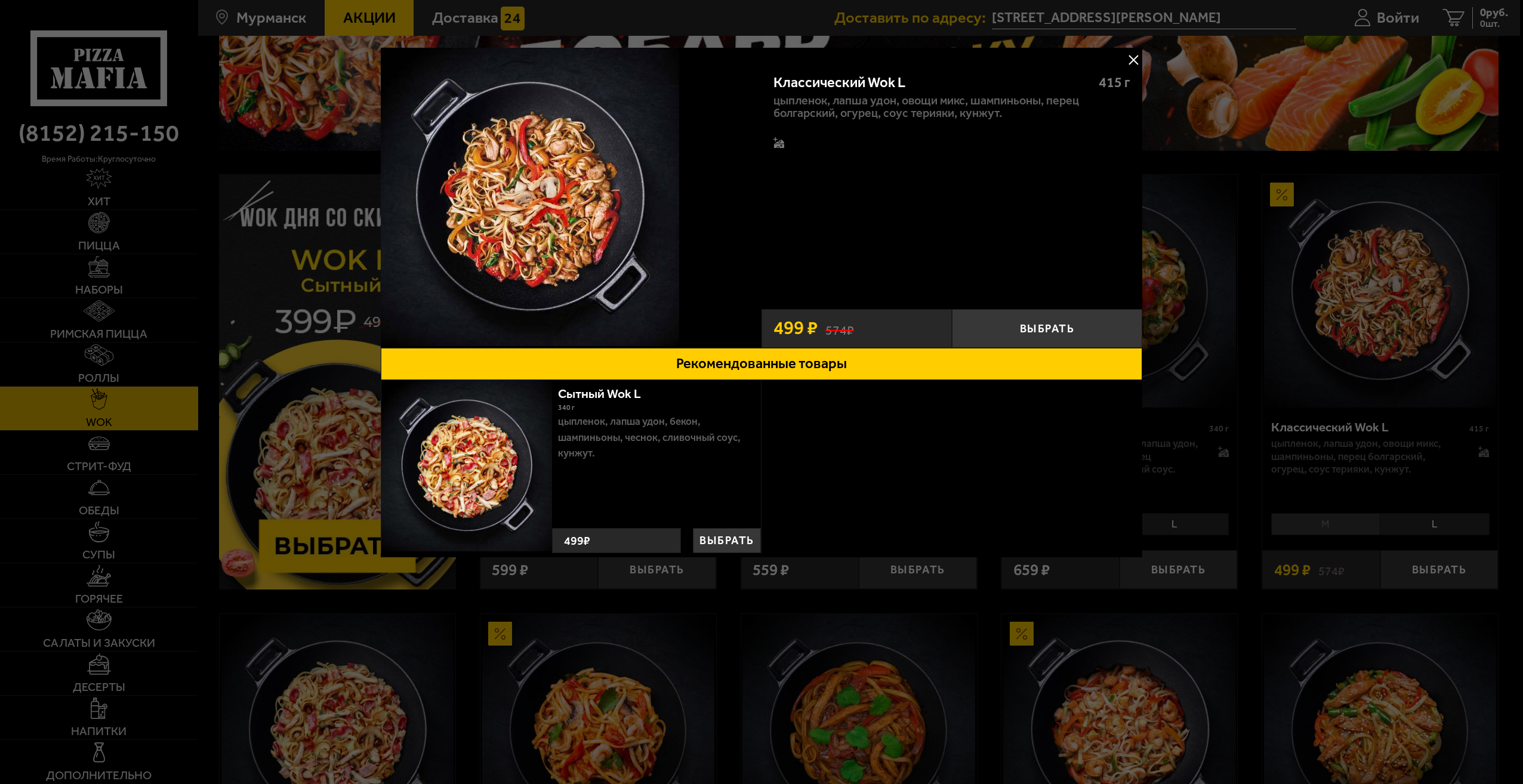
click at [1207, 416] on div at bounding box center [762, 392] width 1523 height 784
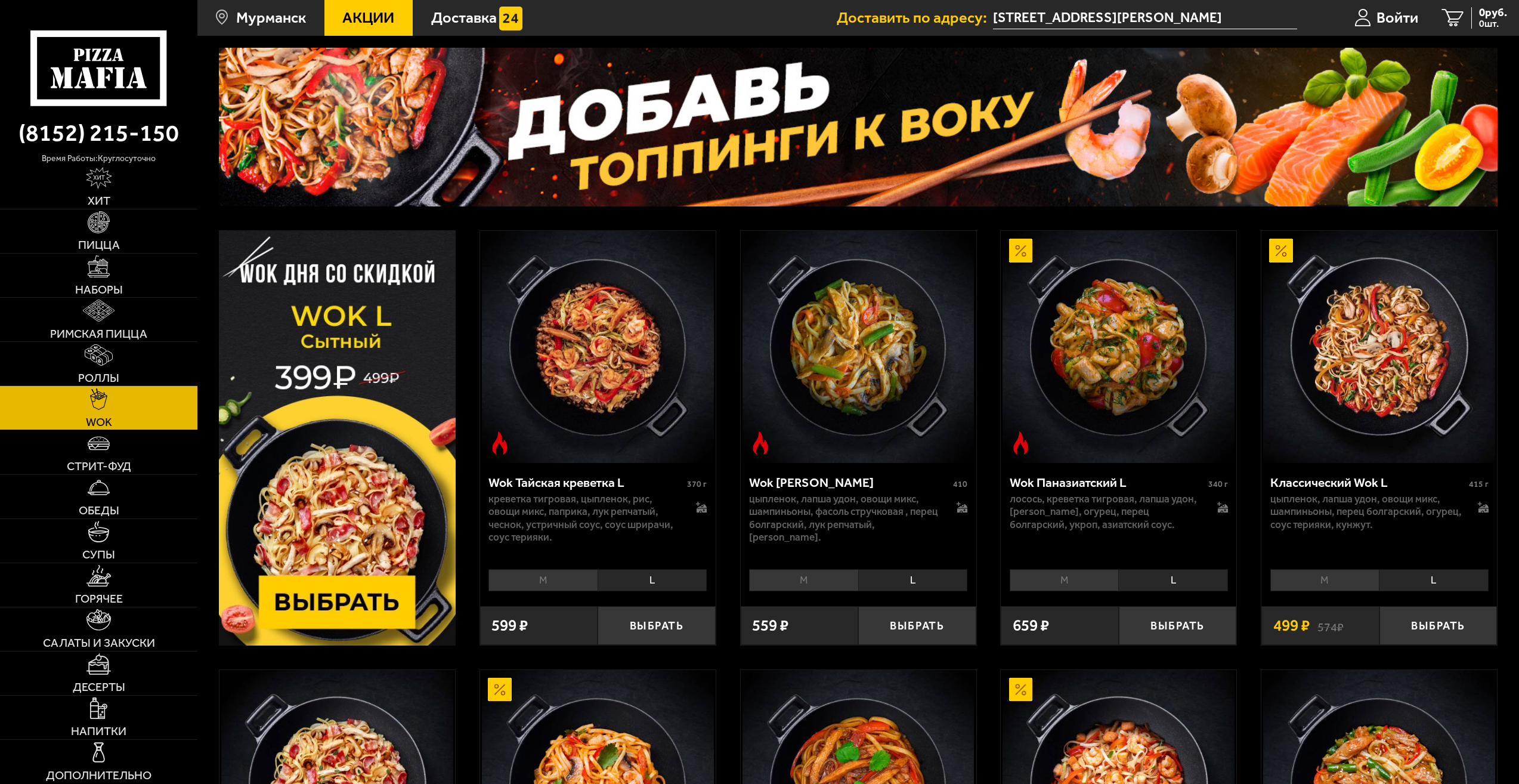
scroll to position [85, 0]
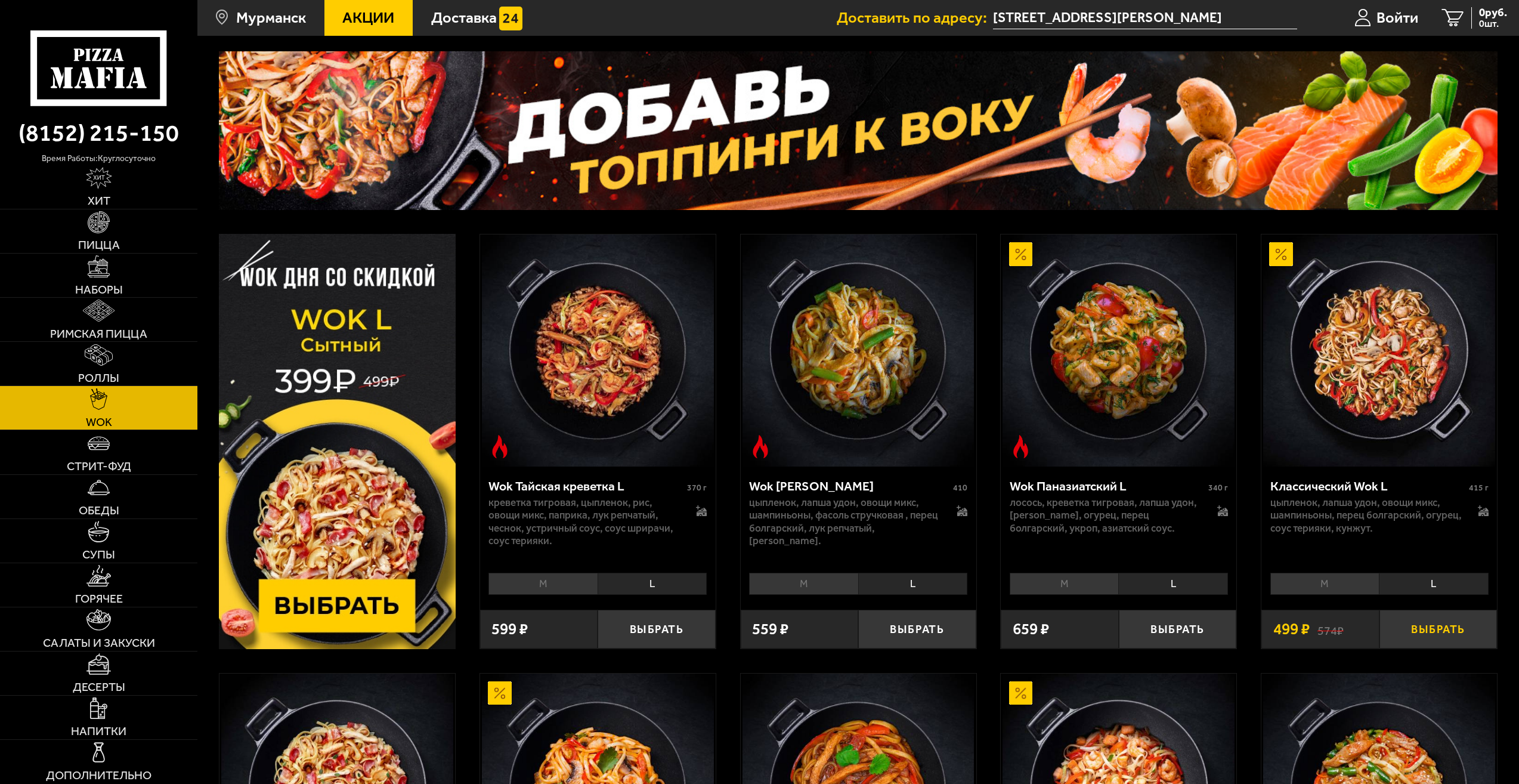
click at [1448, 630] on button "Выбрать" at bounding box center [1439, 629] width 118 height 39
click at [1476, 628] on button "+" at bounding box center [1477, 629] width 40 height 39
click at [141, 461] on link "Стрит-фуд" at bounding box center [98, 451] width 197 height 44
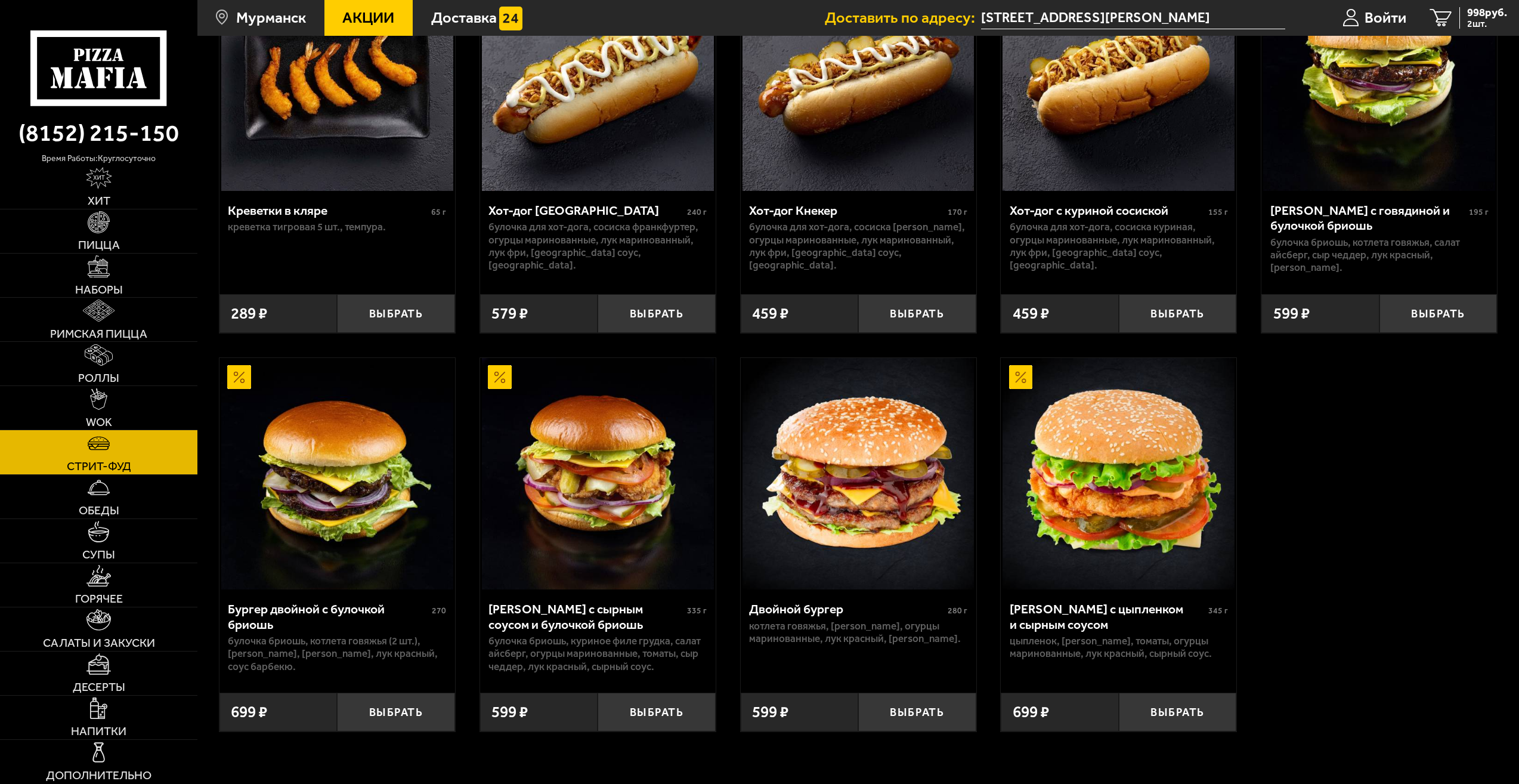
scroll to position [179, 0]
click at [130, 499] on link "Обеды" at bounding box center [98, 497] width 197 height 44
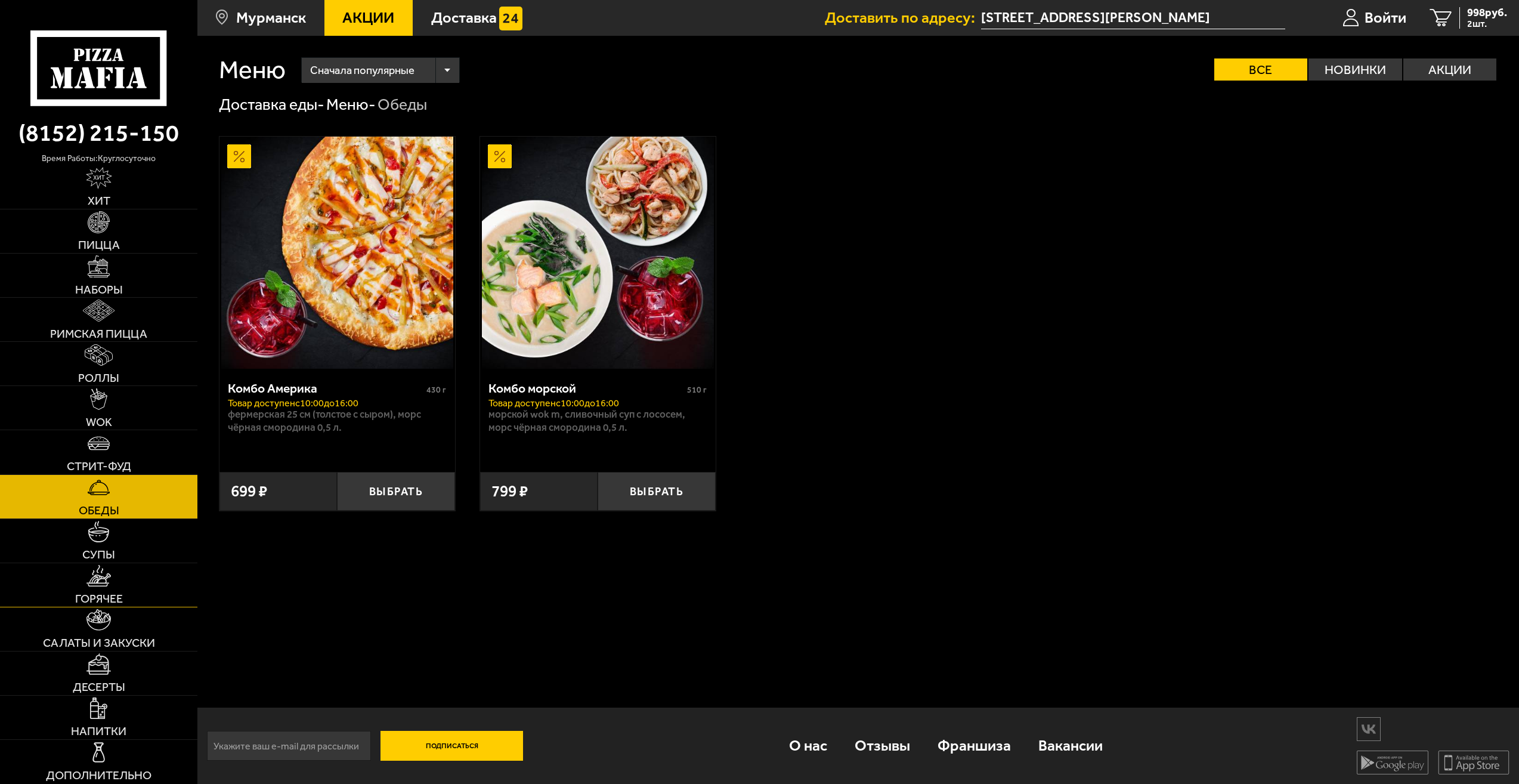
click at [141, 577] on link "Горячее" at bounding box center [98, 585] width 197 height 44
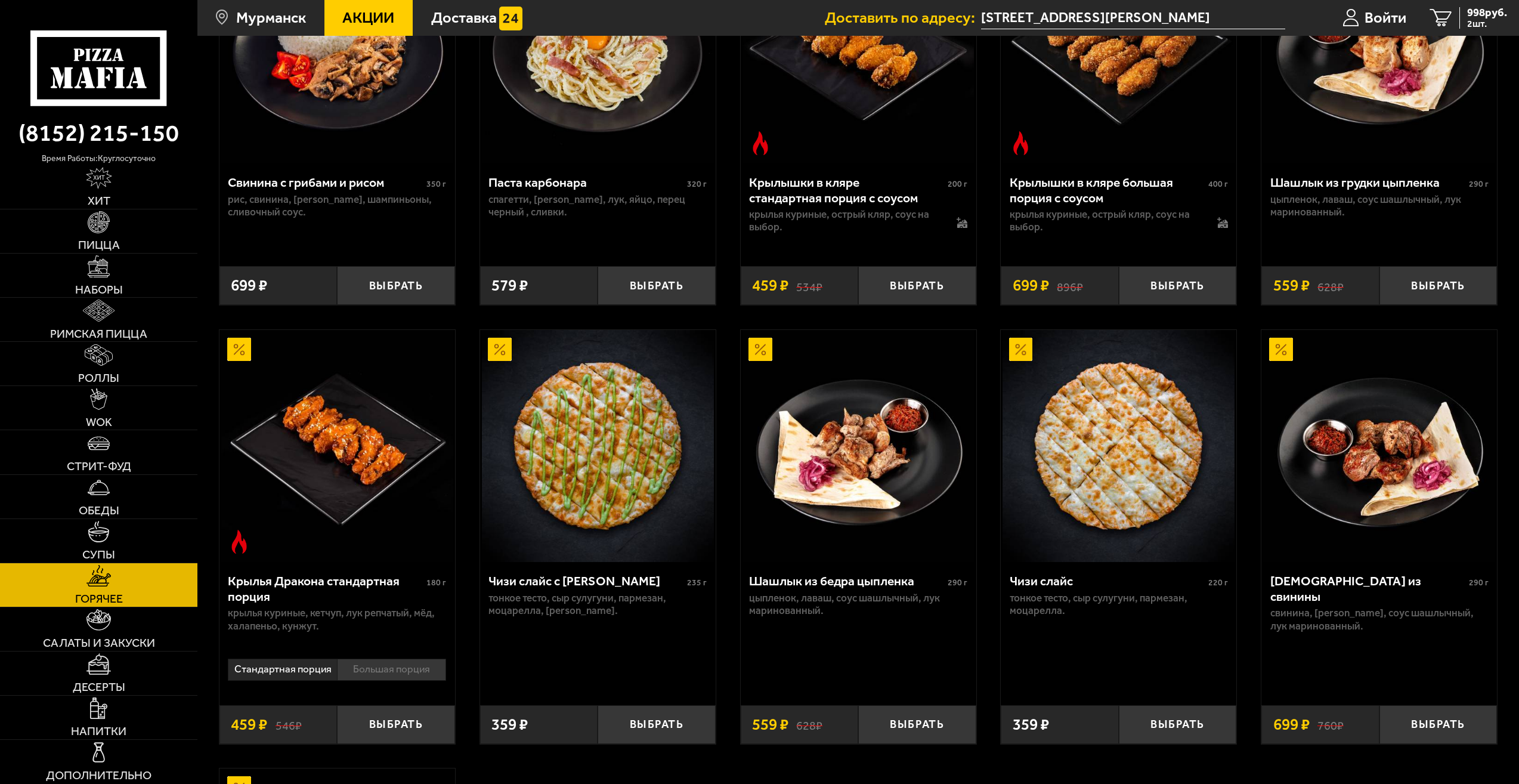
scroll to position [656, 0]
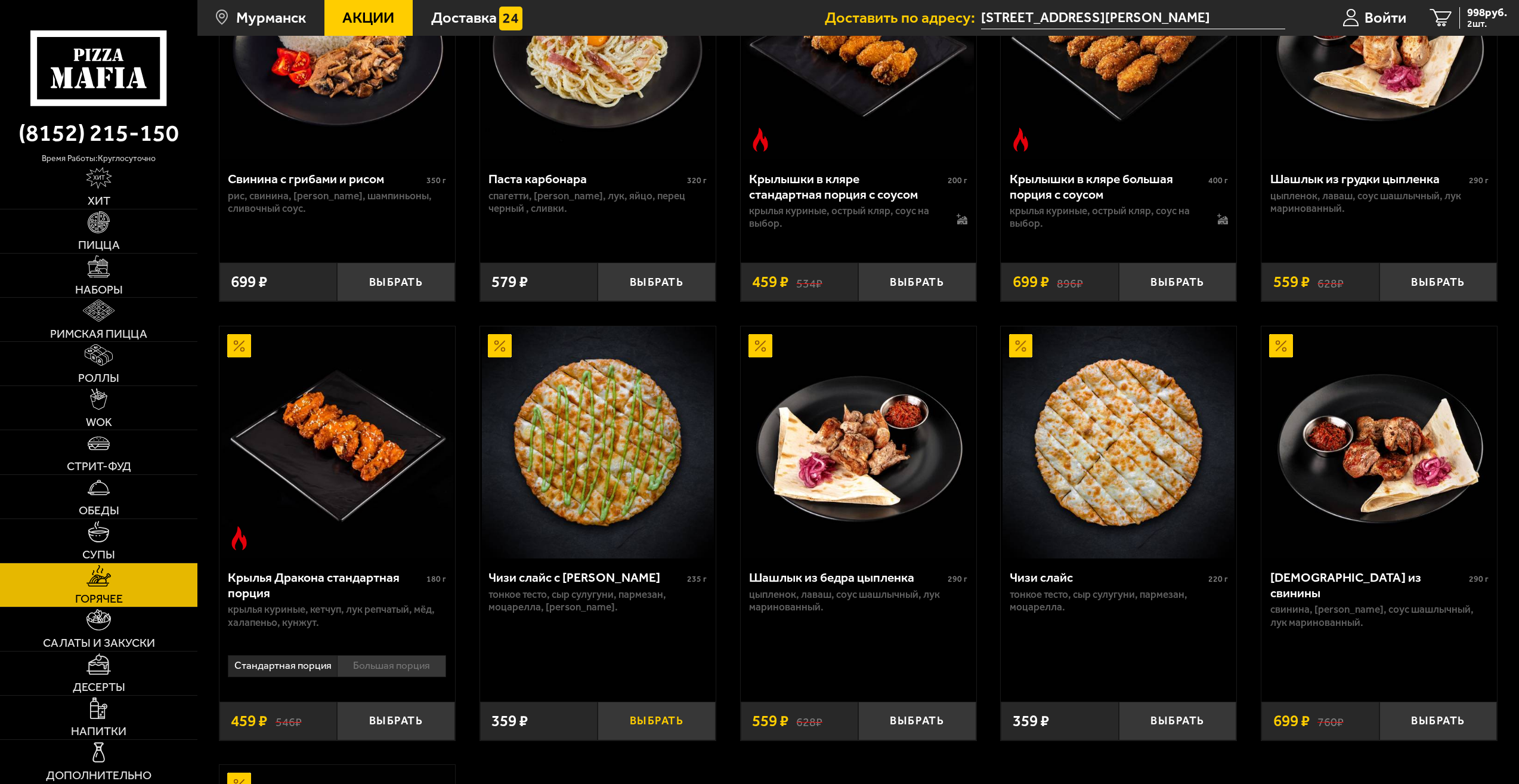
click at [657, 724] on button "Выбрать" at bounding box center [657, 721] width 118 height 39
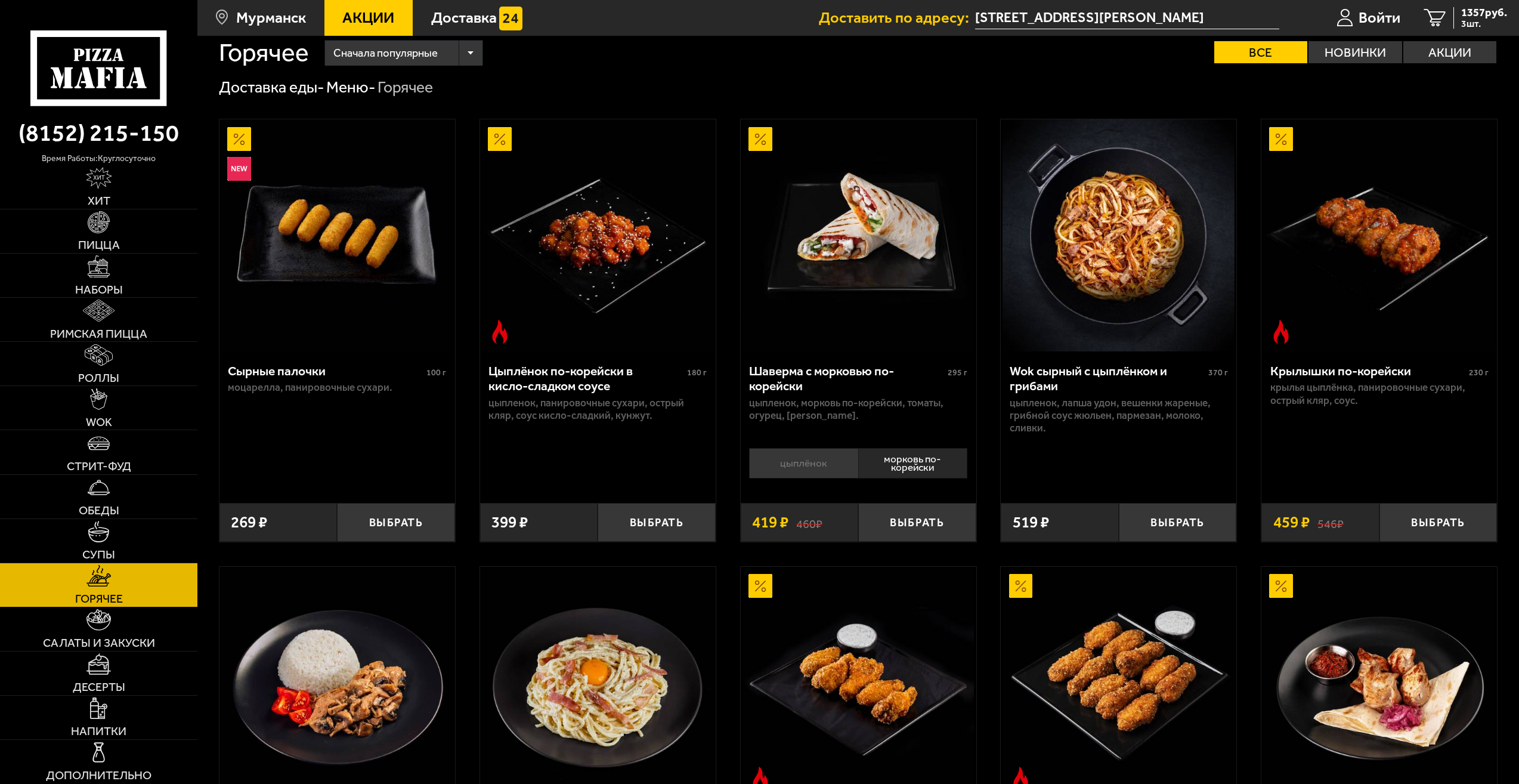
scroll to position [0, 0]
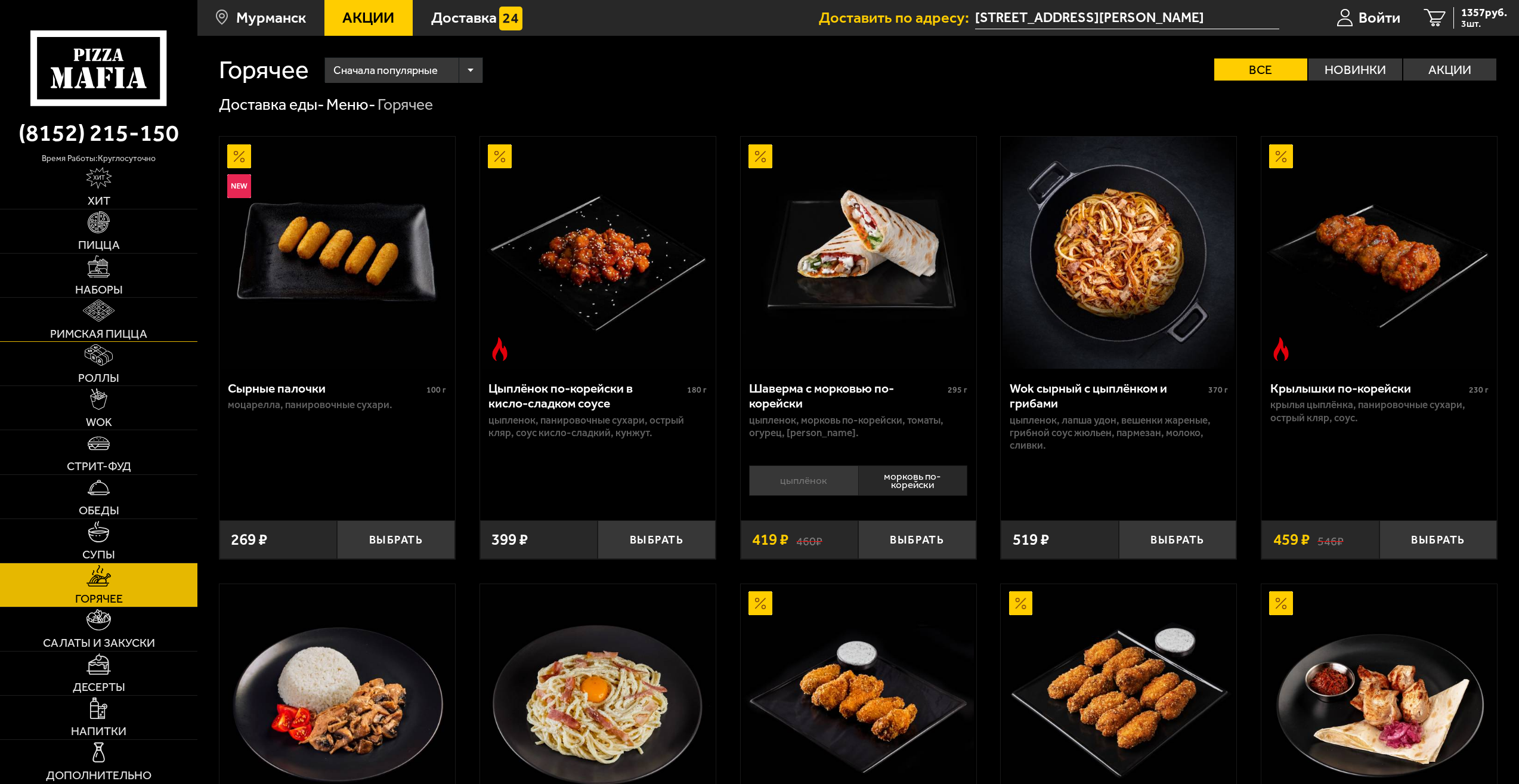
click at [141, 324] on link "Римская пицца" at bounding box center [98, 320] width 197 height 44
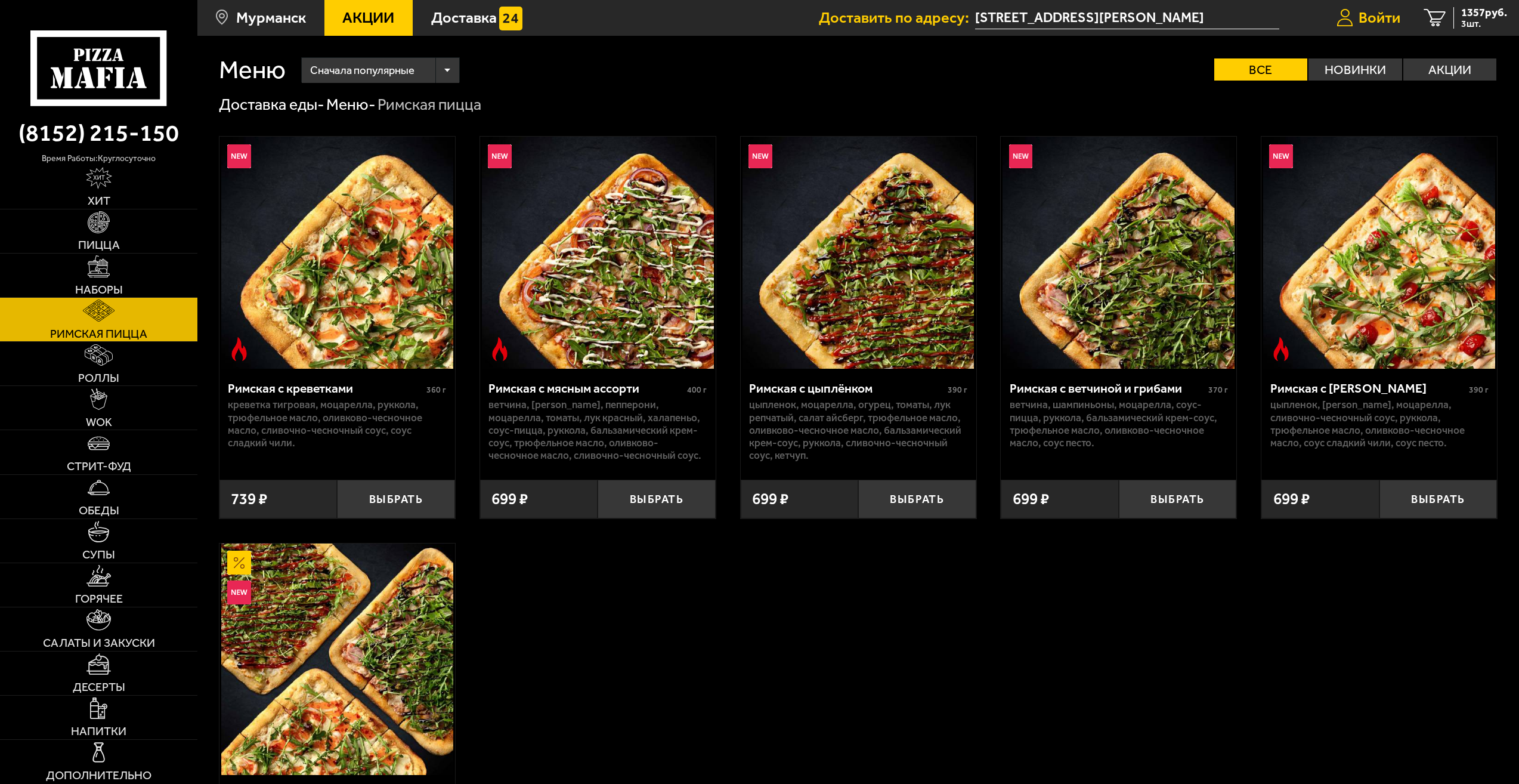
click at [1364, 22] on span "Войти" at bounding box center [1379, 17] width 42 height 15
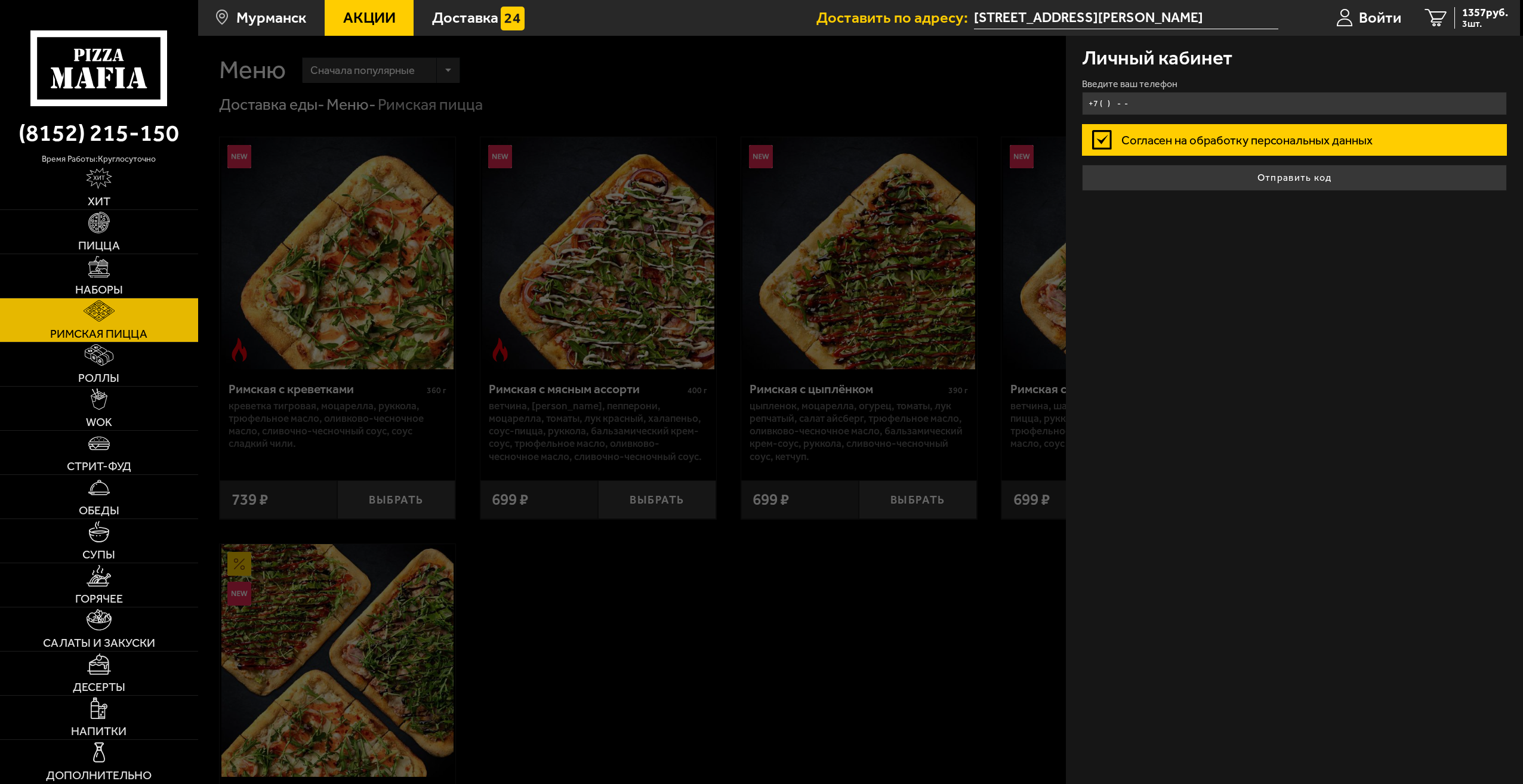
click at [1172, 109] on input "+7 ( ) - -" at bounding box center [1293, 103] width 425 height 23
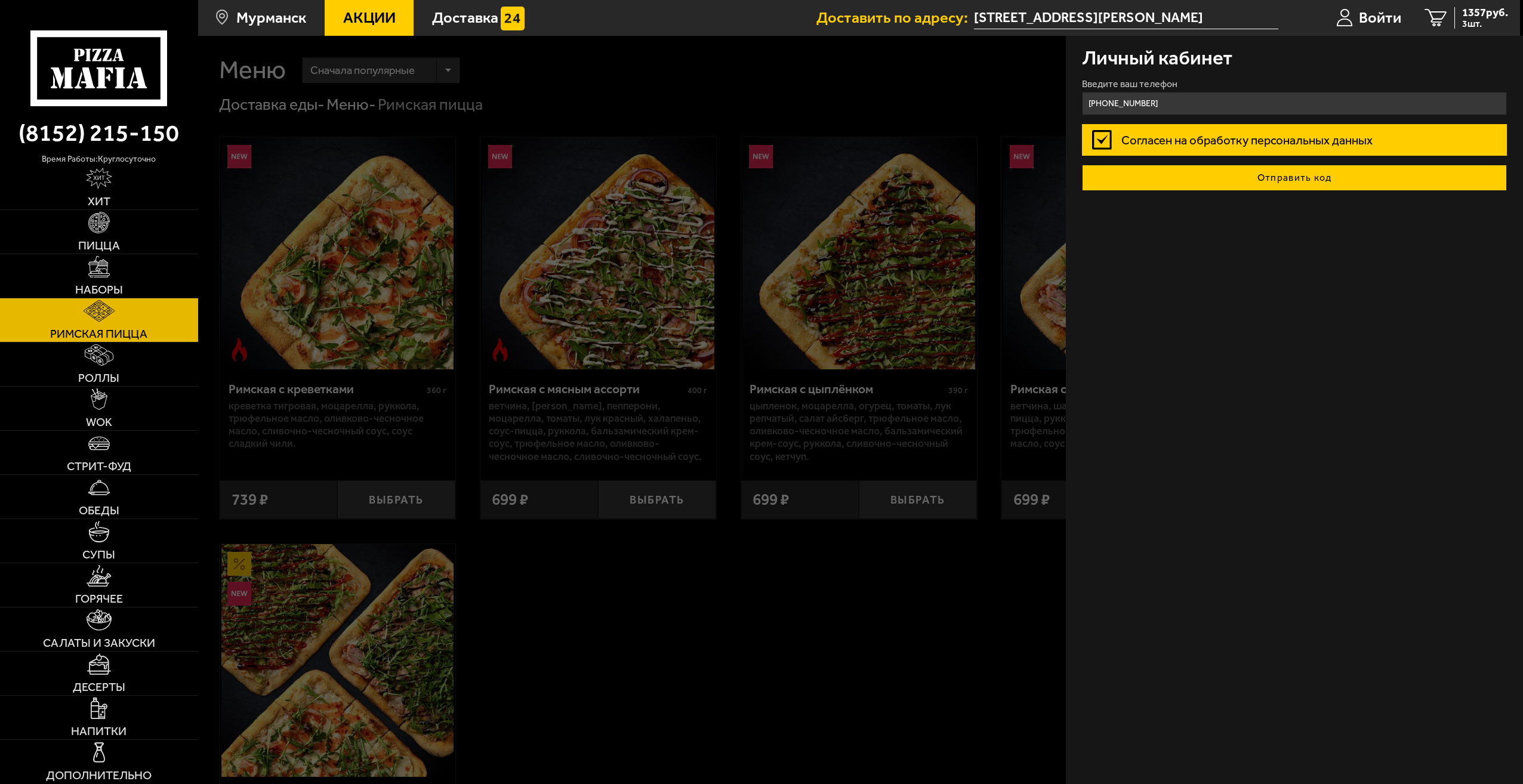
type input "+7 (952) 293-20-61"
click at [1232, 172] on button "Отправить код" at bounding box center [1293, 177] width 425 height 27
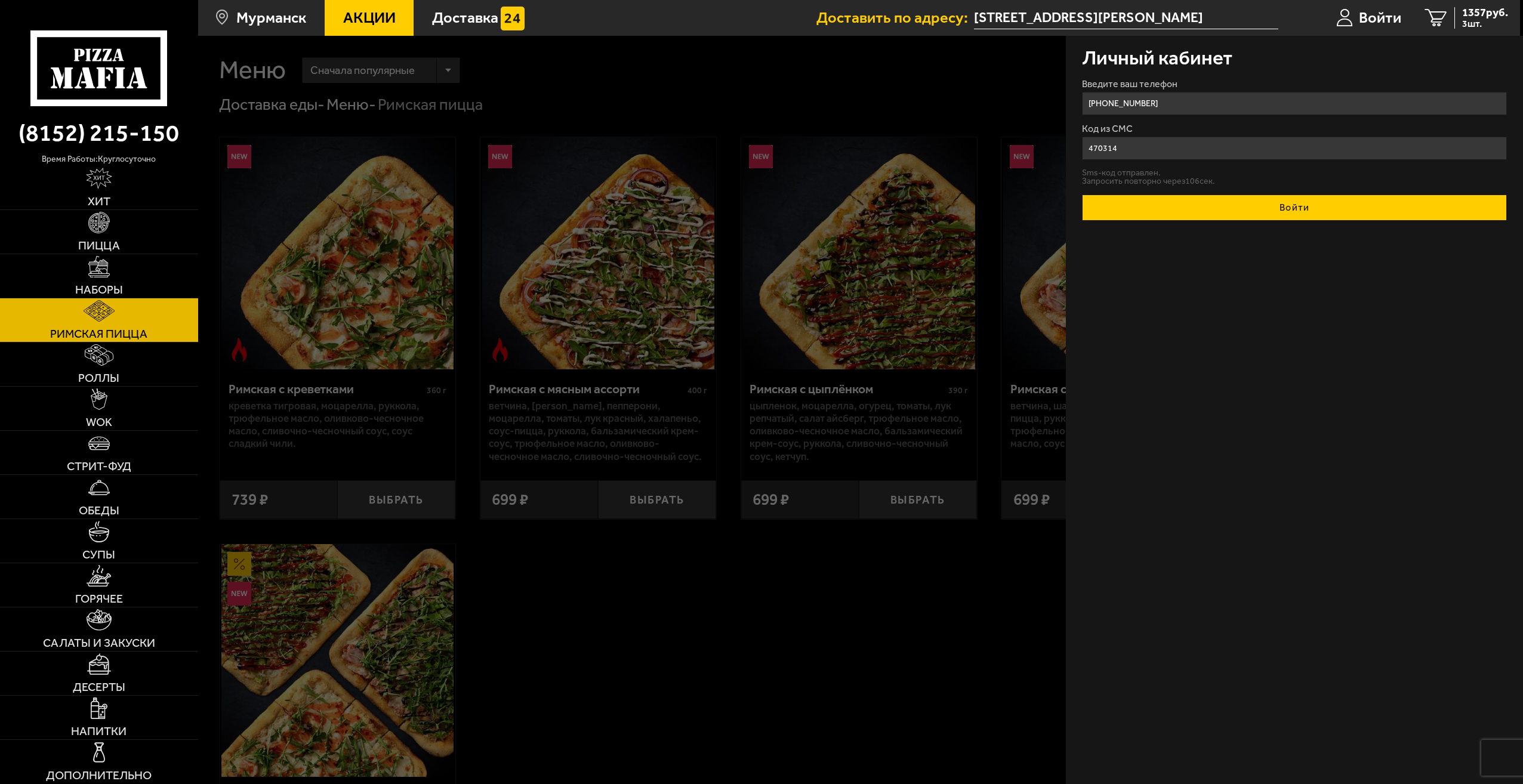
type input "470314"
click at [1209, 200] on button "Войти" at bounding box center [1293, 207] width 425 height 27
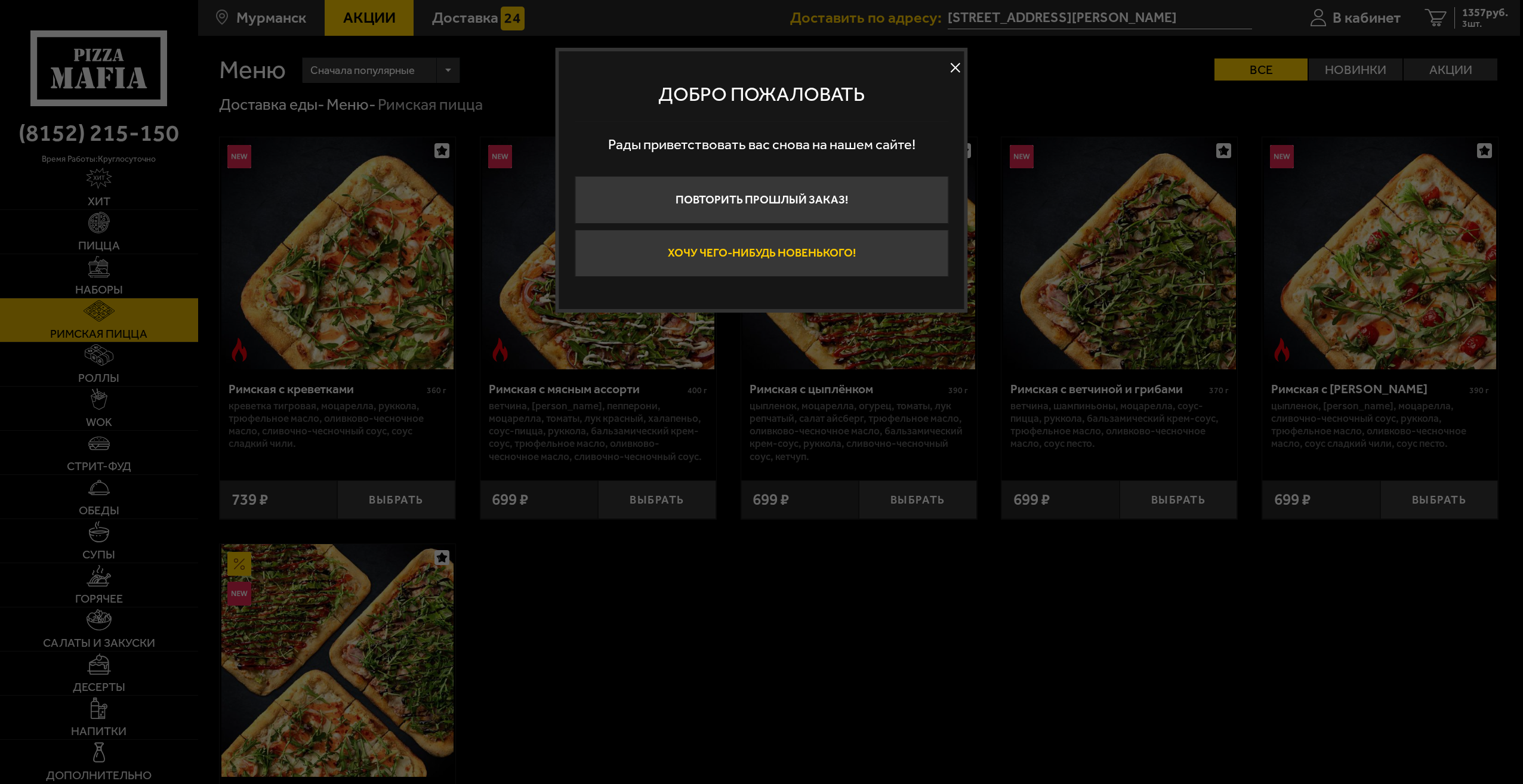
click at [827, 254] on button "Хочу чего-нибудь новенького!" at bounding box center [761, 253] width 373 height 48
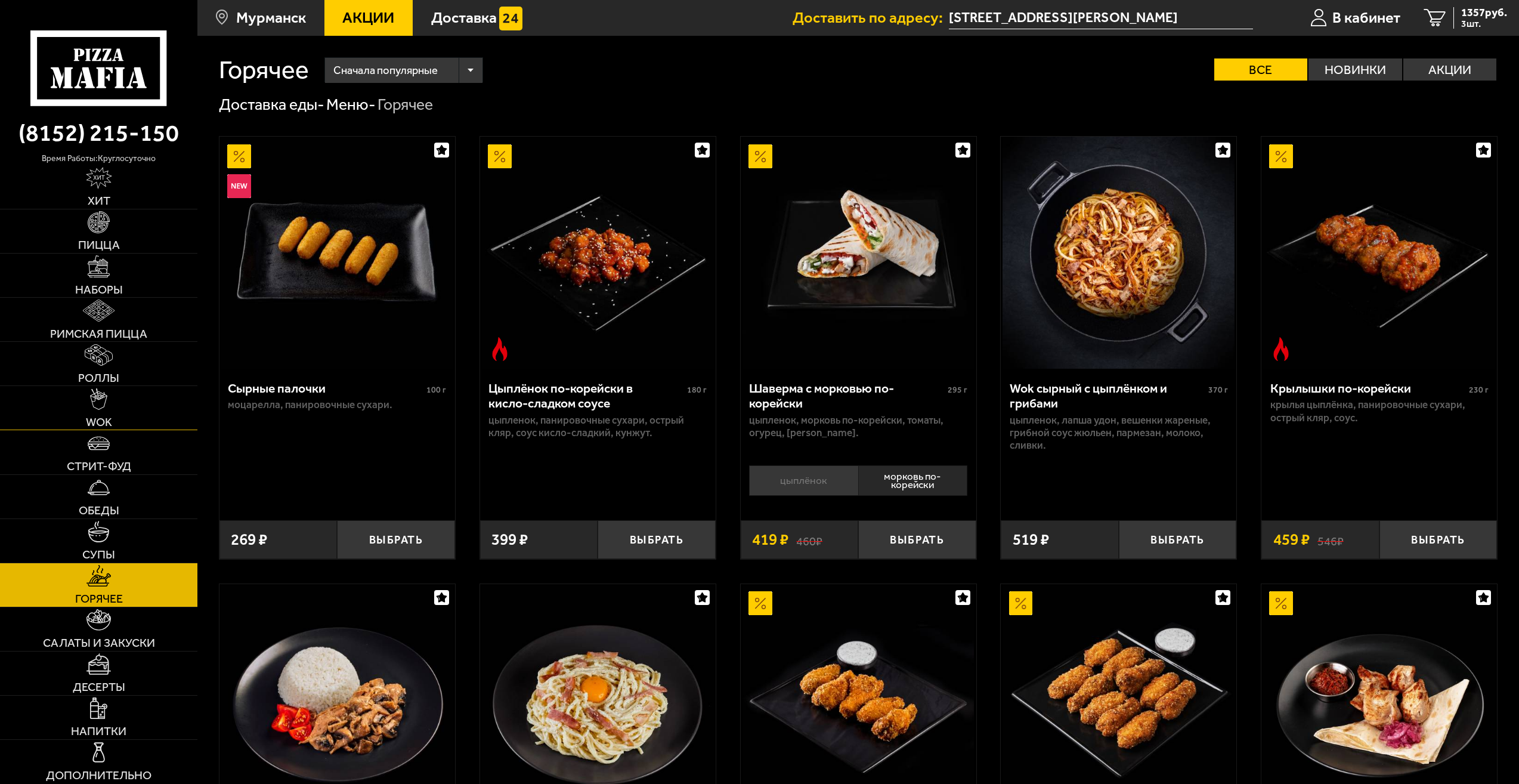
click at [128, 420] on link "WOK" at bounding box center [98, 408] width 197 height 44
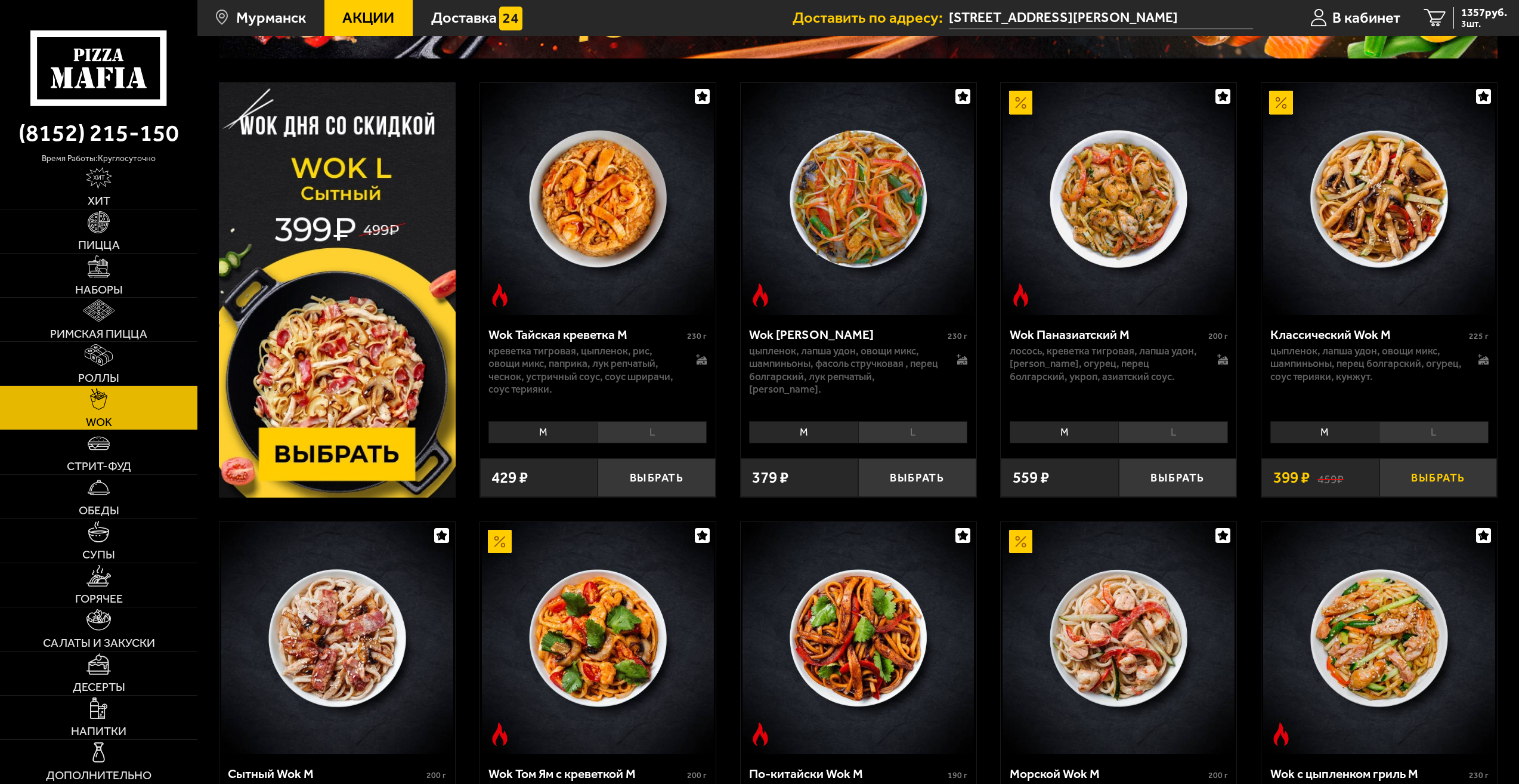
scroll to position [239, 0]
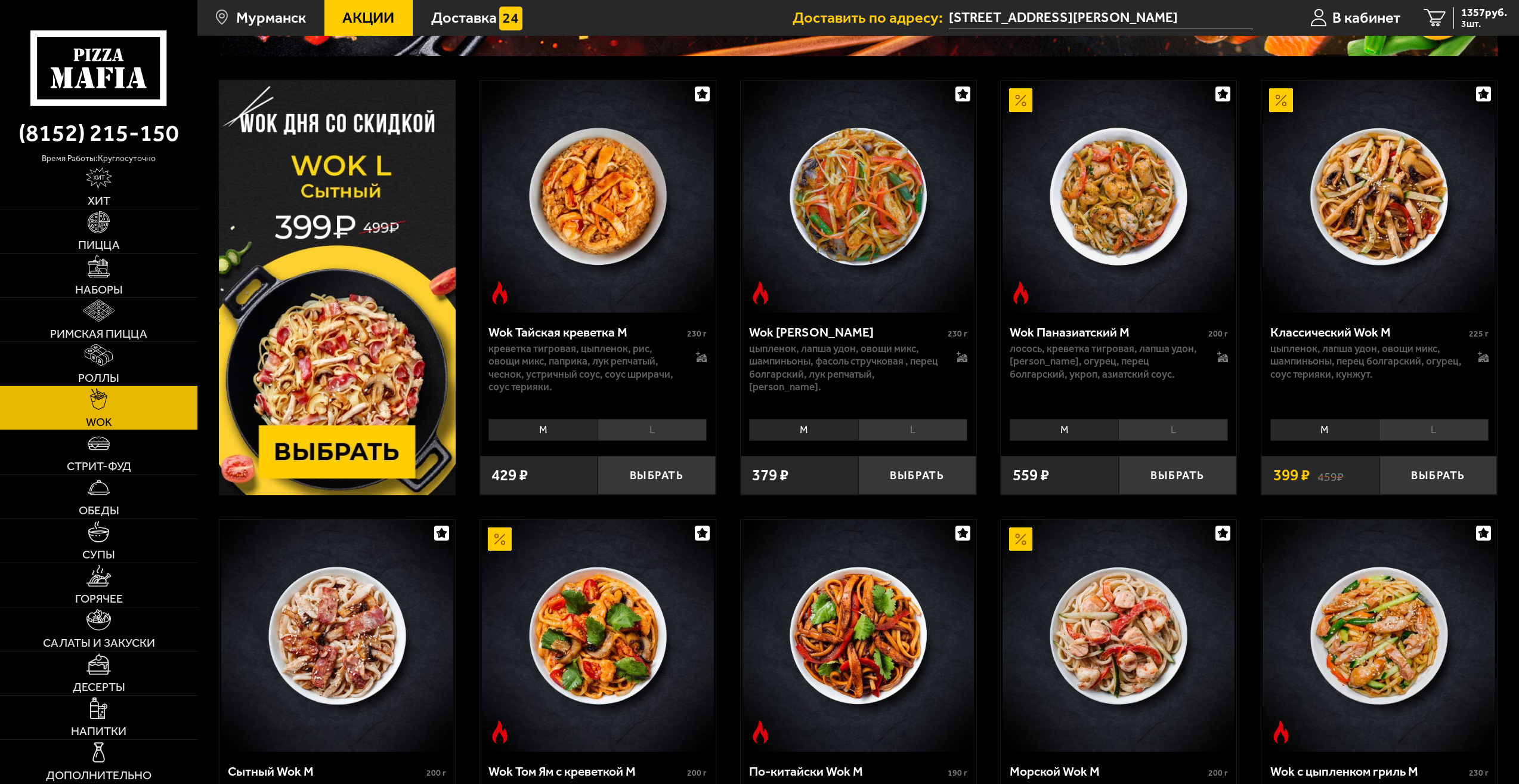
click at [1439, 435] on li "L" at bounding box center [1434, 430] width 109 height 22
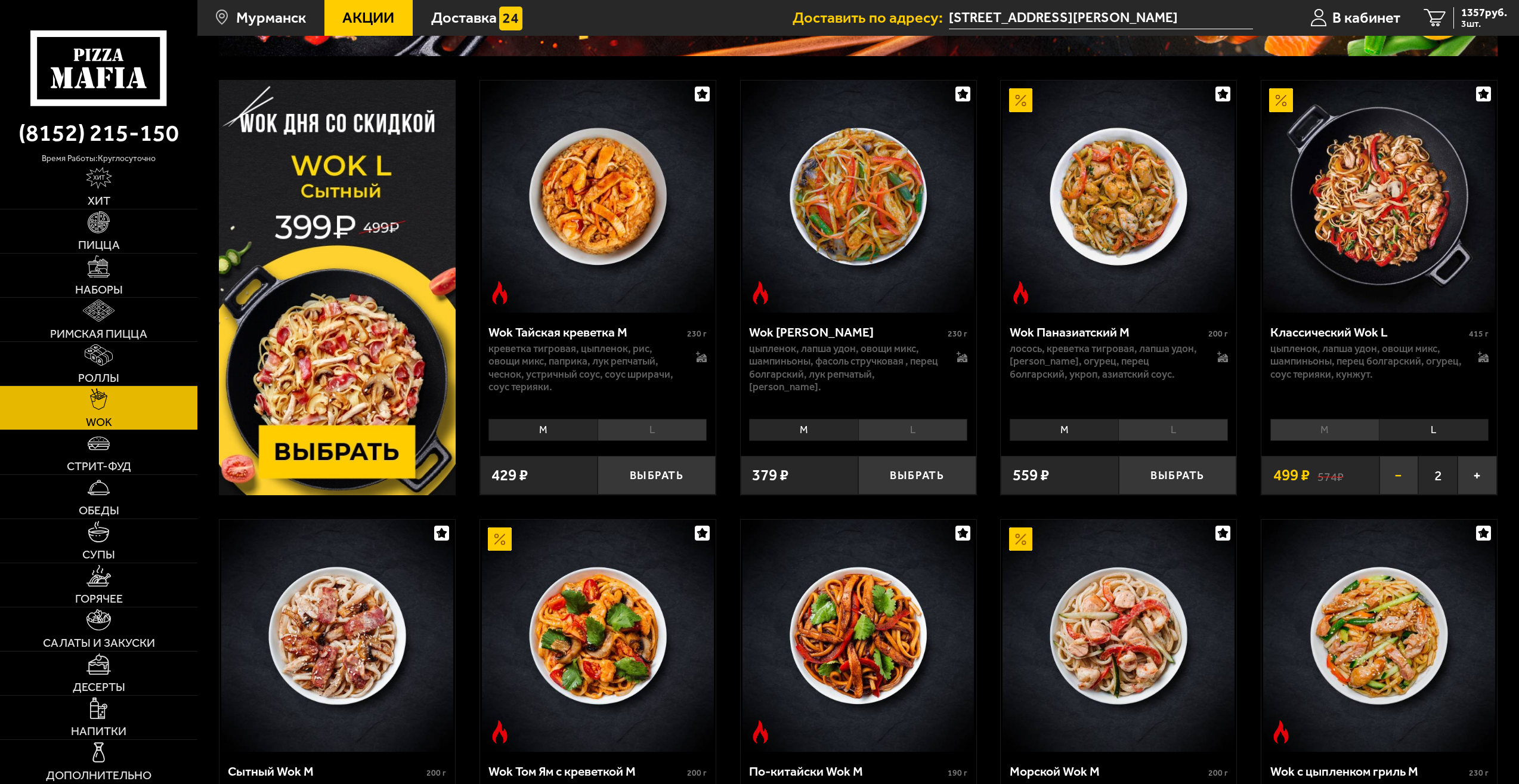
click at [1403, 478] on button "−" at bounding box center [1400, 474] width 40 height 39
click at [1477, 475] on button "+" at bounding box center [1477, 474] width 40 height 39
click at [1473, 20] on span "3 шт." at bounding box center [1484, 24] width 46 height 10
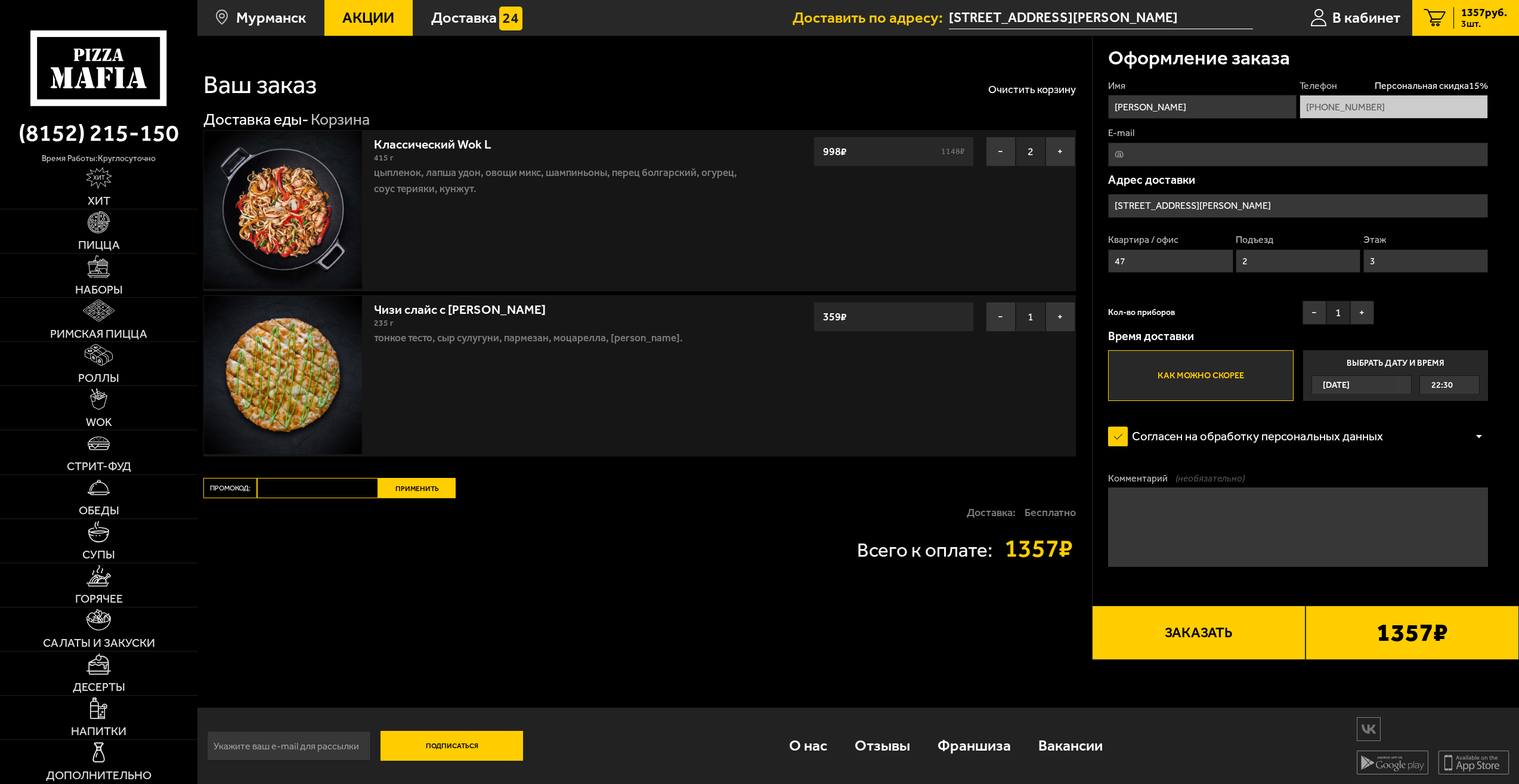
click at [1209, 374] on label "Как можно скорее" at bounding box center [1200, 375] width 185 height 50
click at [0, 0] on input "Как можно скорее" at bounding box center [0, 0] width 0 height 0
click at [1191, 636] on button "Заказать" at bounding box center [1199, 633] width 214 height 53
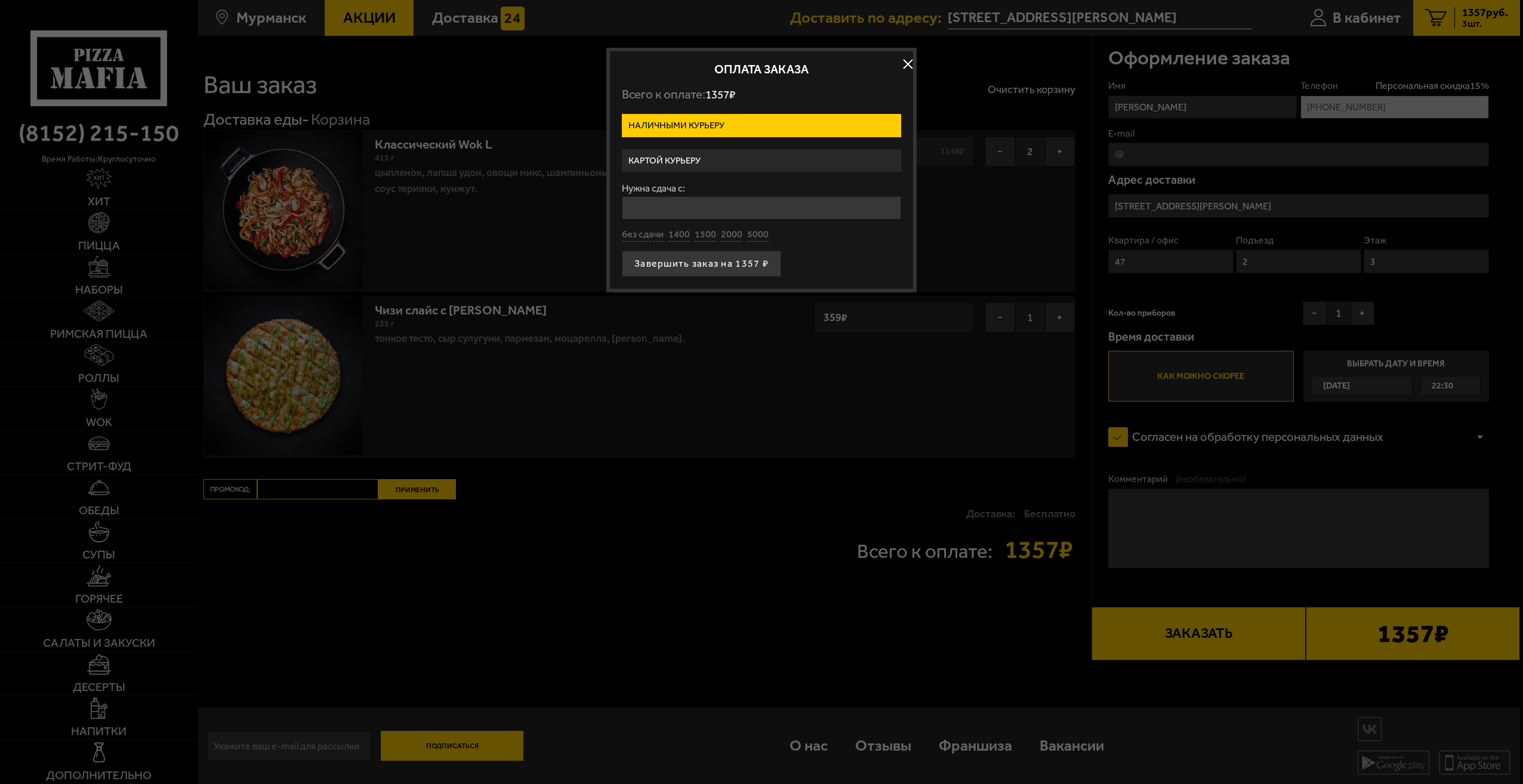
click at [692, 161] on label "Картой курьеру" at bounding box center [762, 160] width 279 height 23
click at [0, 0] on input "Картой курьеру" at bounding box center [0, 0] width 0 height 0
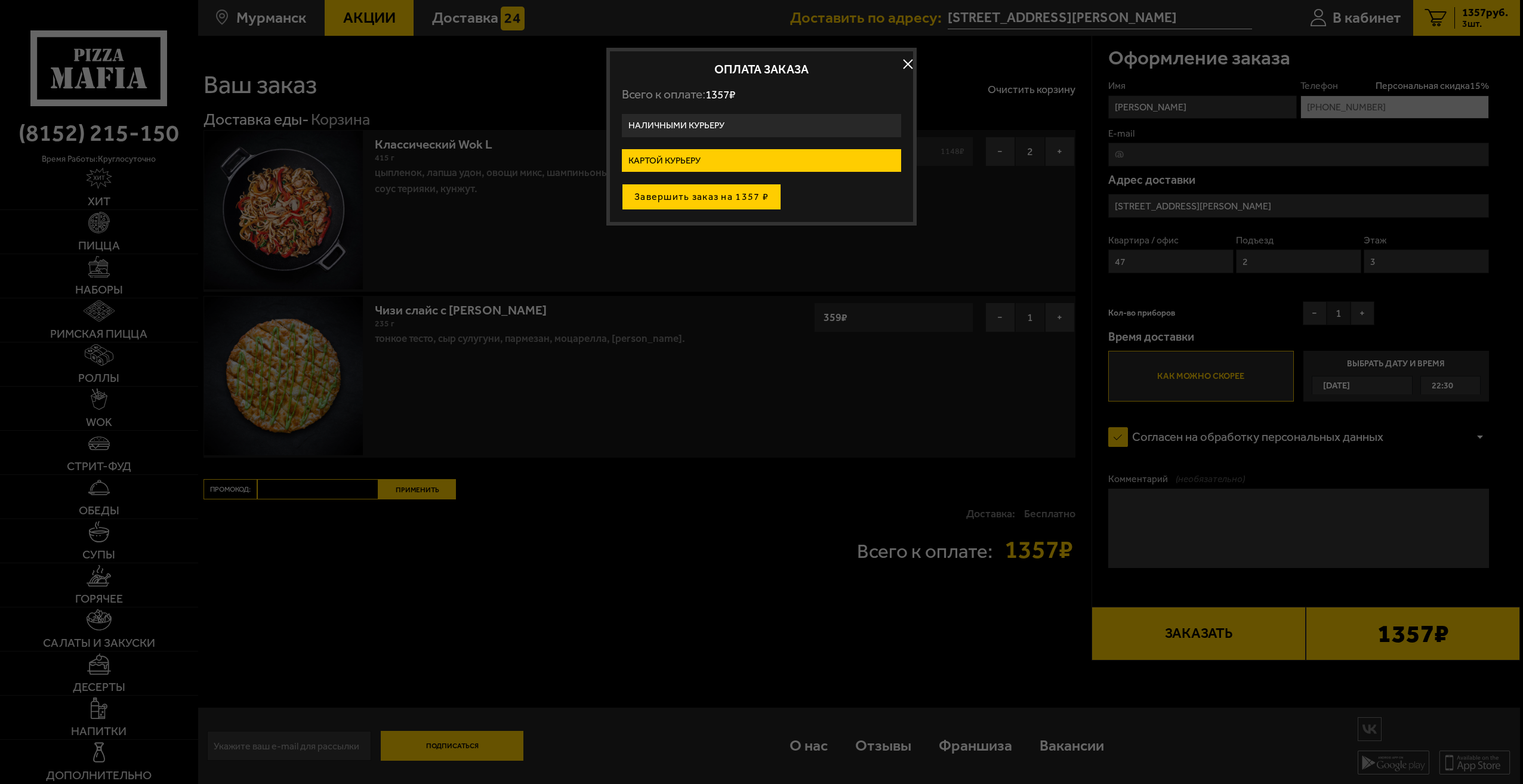
click at [693, 202] on button "Завершить заказ на 1357 ₽" at bounding box center [701, 197] width 159 height 27
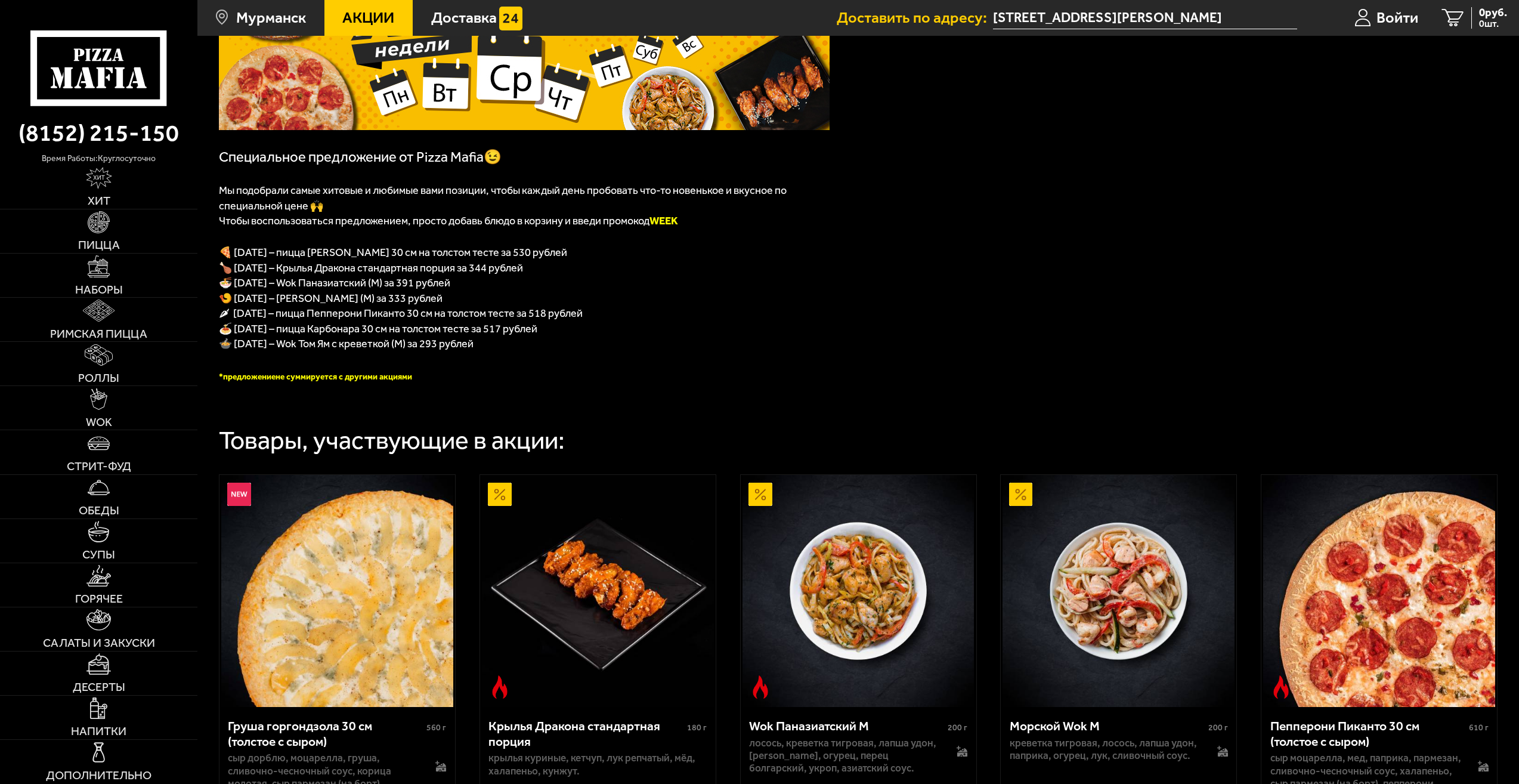
scroll to position [137, 0]
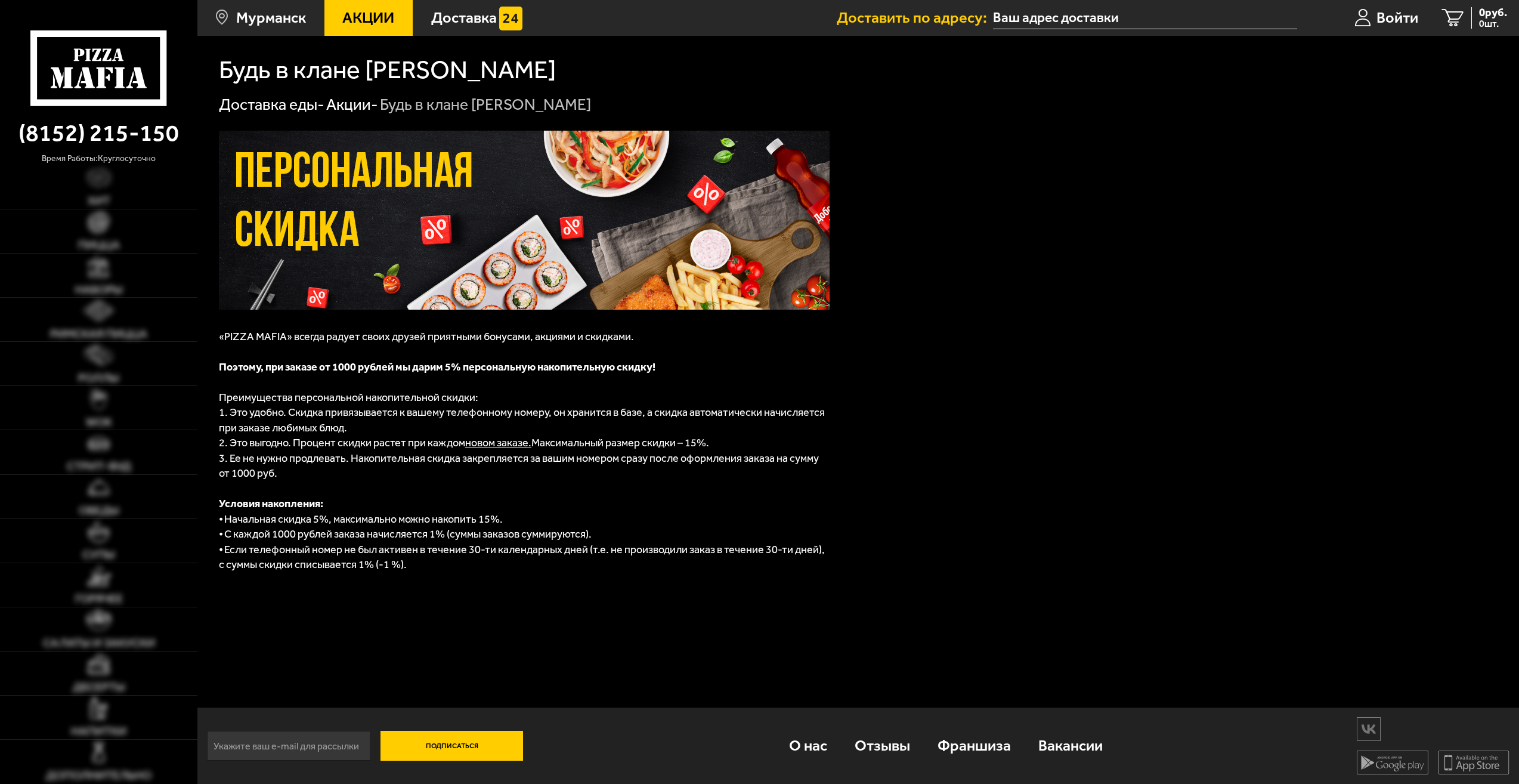
type input "[STREET_ADDRESS][PERSON_NAME]"
